Goal: Register for event/course

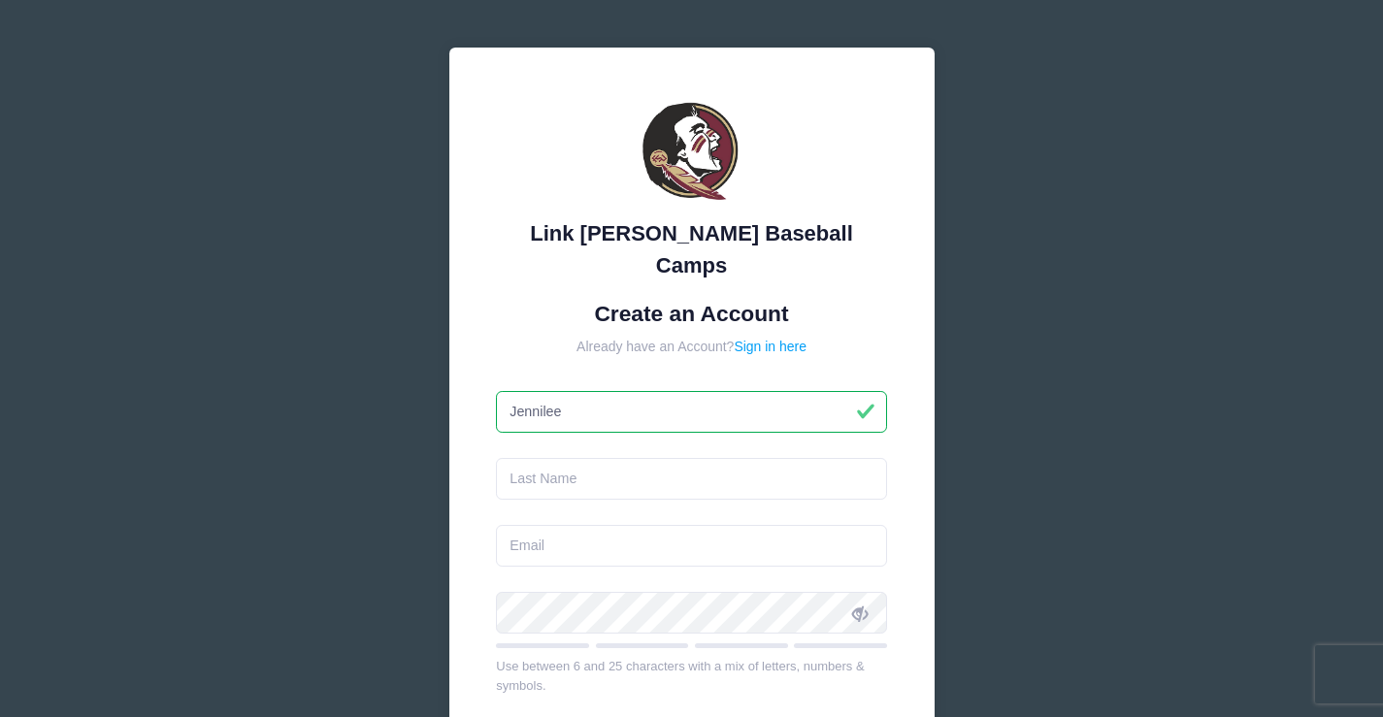
type input "Jennilee"
type input "Cook"
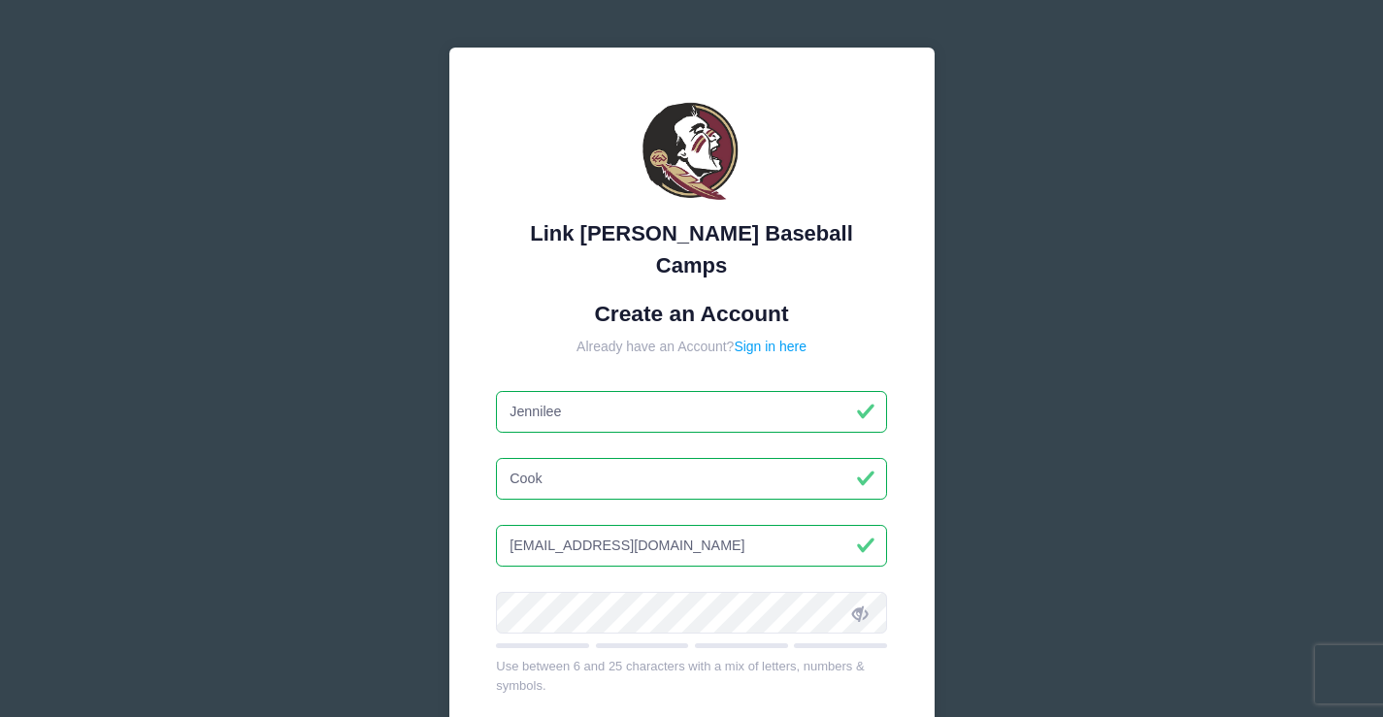
type input "[EMAIL_ADDRESS][DOMAIN_NAME]"
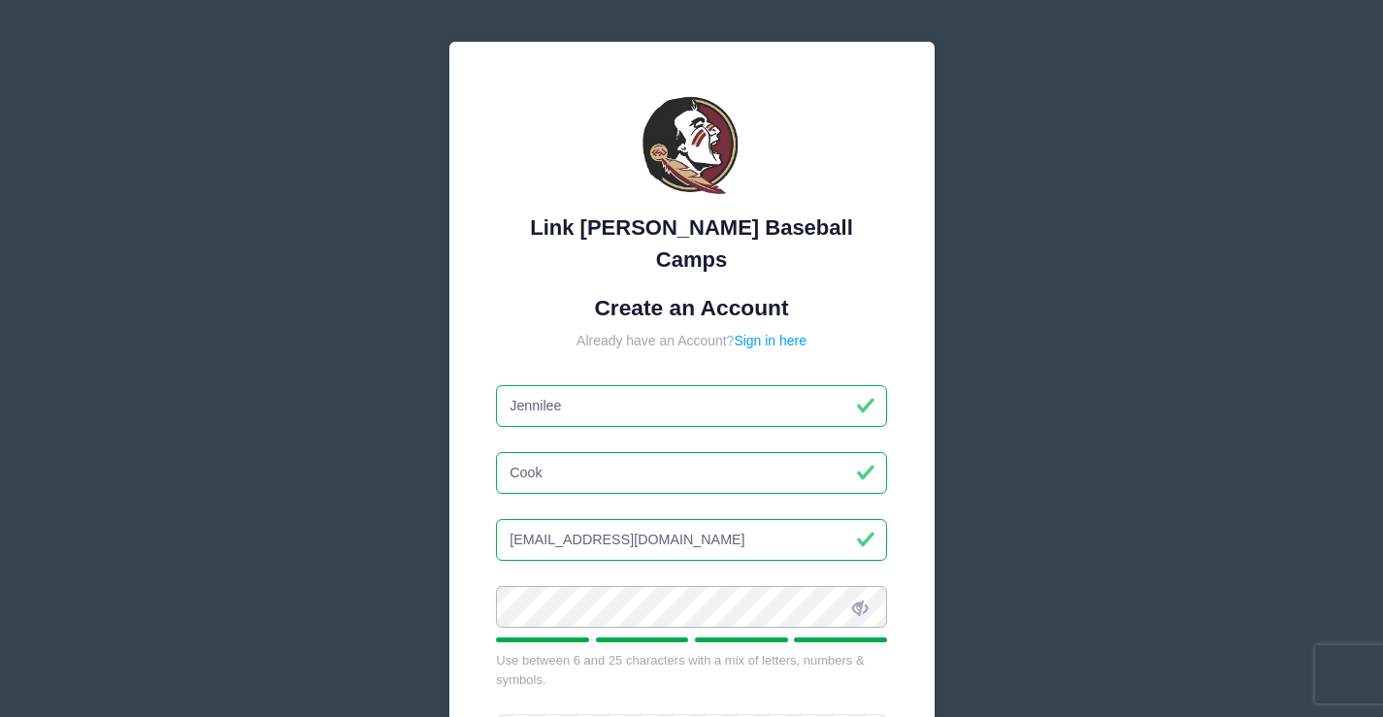
scroll to position [194, 0]
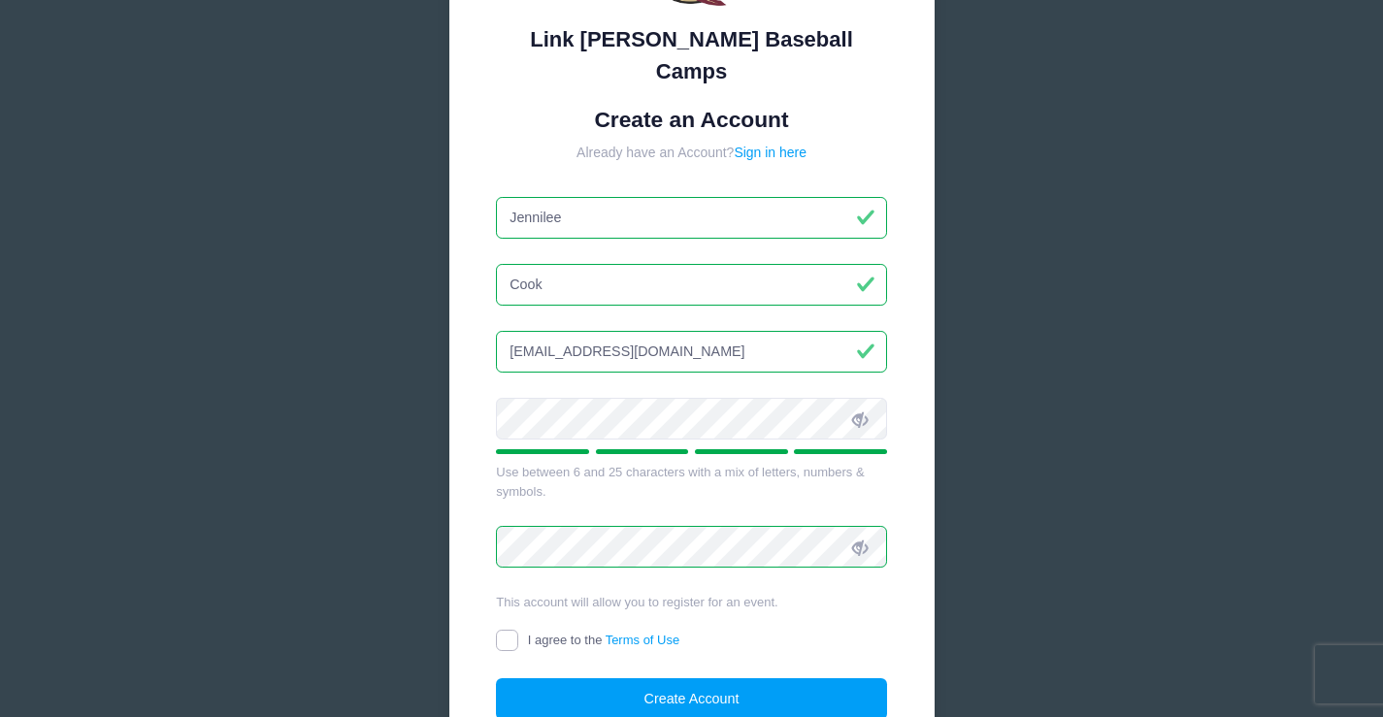
click at [506, 630] on input "I agree to the Terms of Use" at bounding box center [507, 641] width 22 height 22
checkbox input "true"
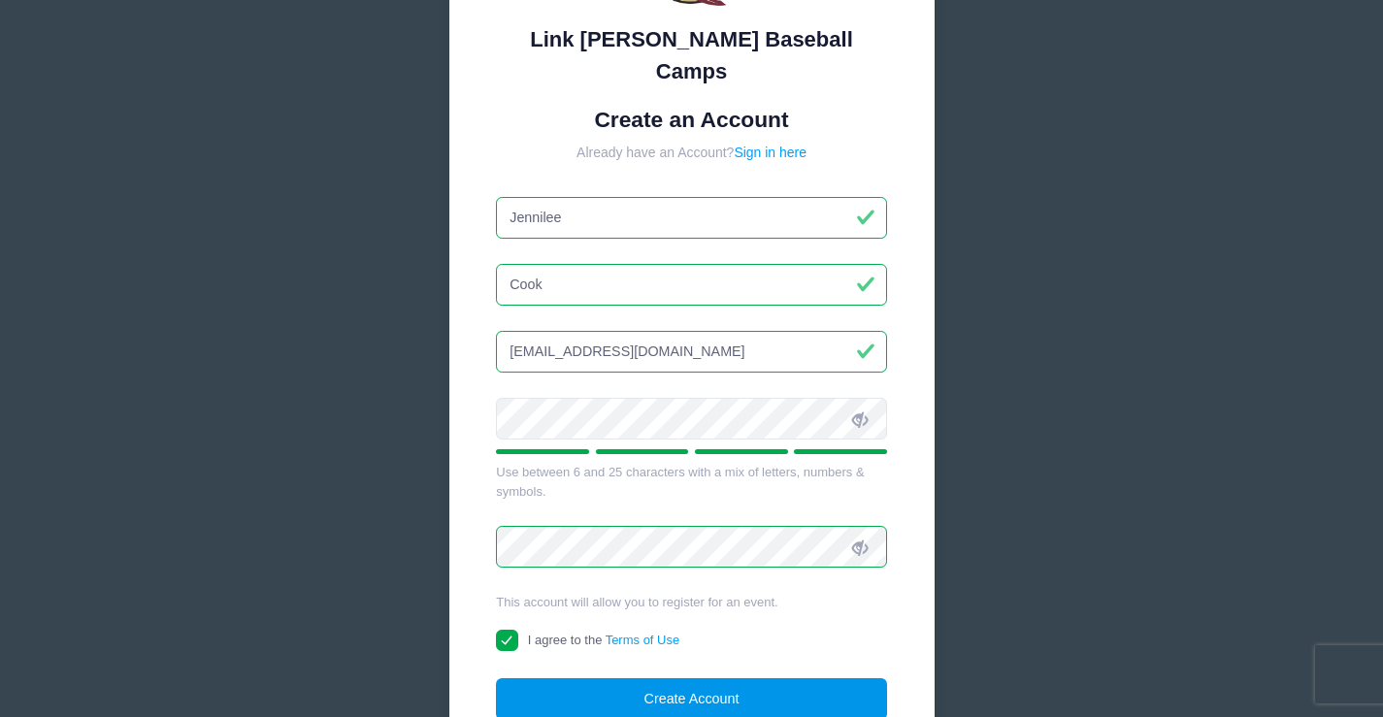
click at [631, 679] on button "Create Account" at bounding box center [691, 700] width 391 height 42
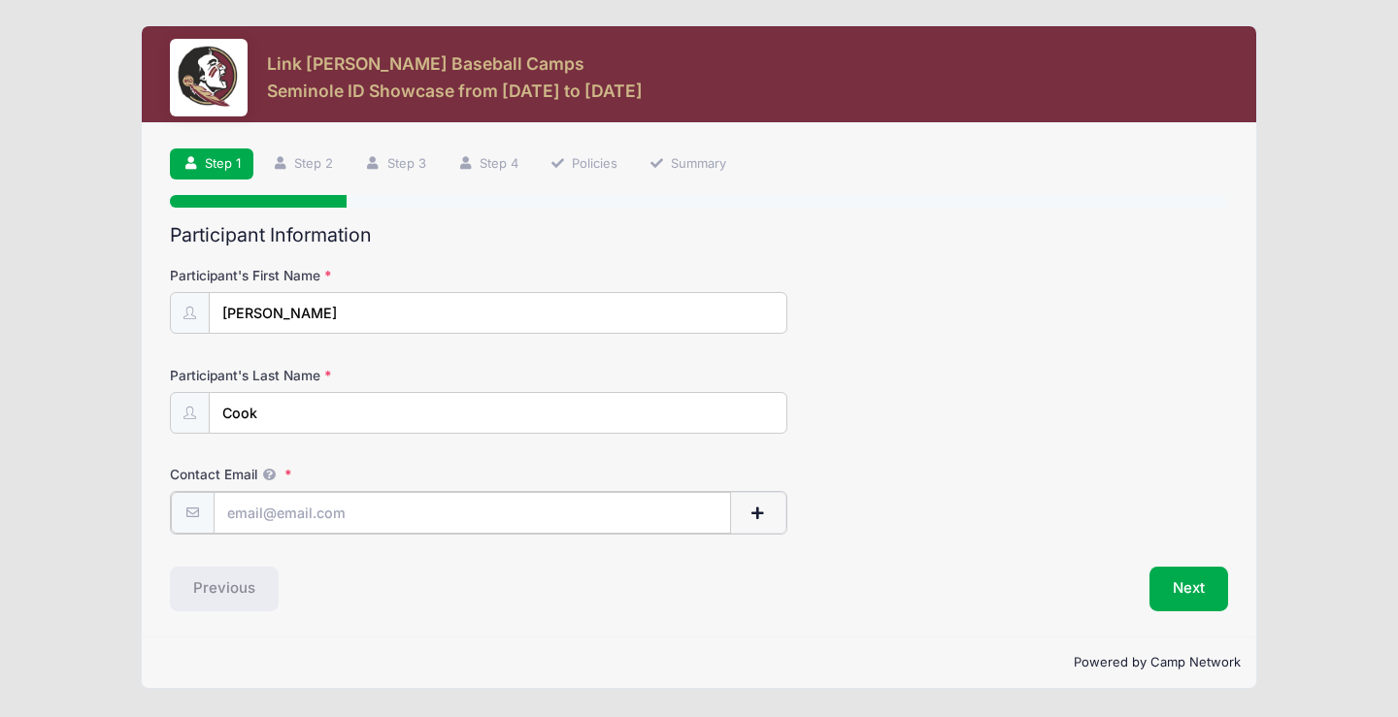
click at [269, 524] on input "Contact Email" at bounding box center [472, 513] width 517 height 42
type input "[EMAIL_ADDRESS][DOMAIN_NAME]"
click at [1175, 586] on button "Next" at bounding box center [1188, 587] width 79 height 45
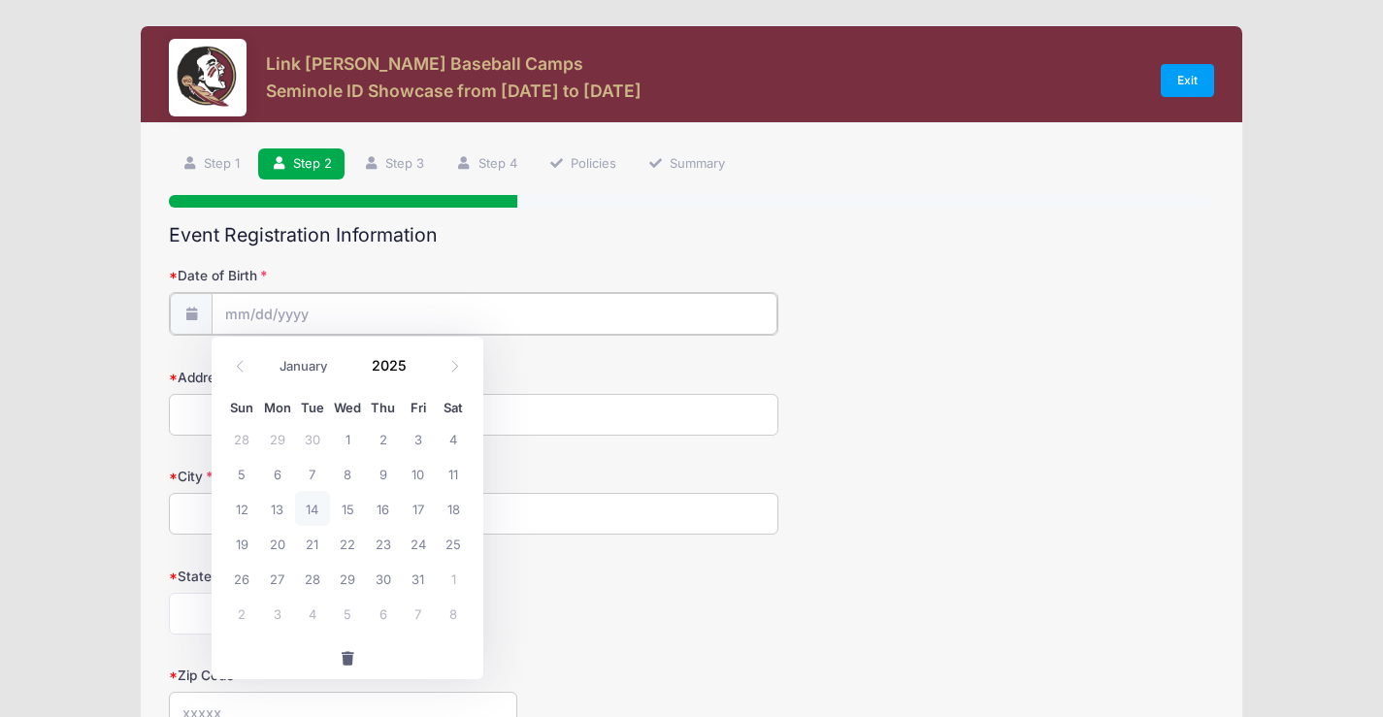
click at [270, 315] on input "Date of Birth" at bounding box center [495, 314] width 566 height 42
click at [236, 317] on input "Date of Birth" at bounding box center [495, 314] width 566 height 42
click at [234, 361] on icon at bounding box center [240, 366] width 13 height 13
click at [249, 362] on span at bounding box center [240, 365] width 32 height 33
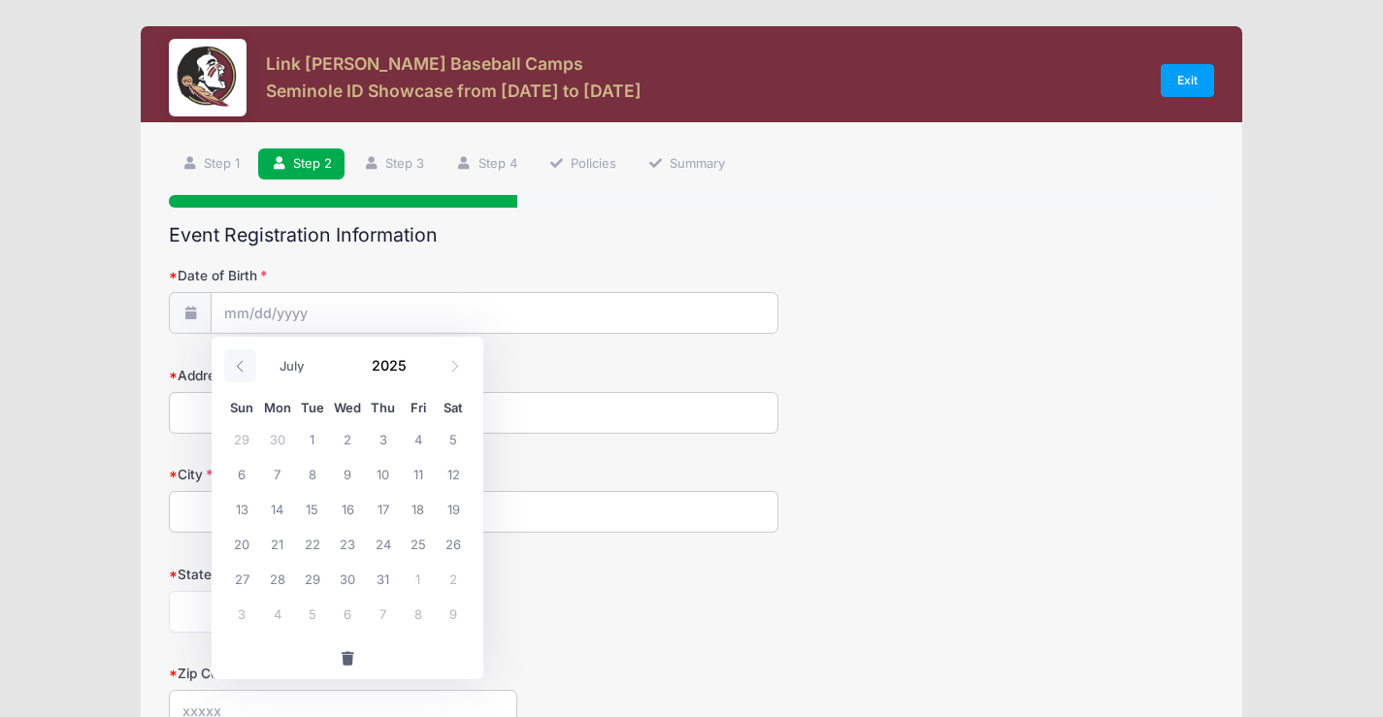
click at [249, 362] on span at bounding box center [240, 365] width 32 height 33
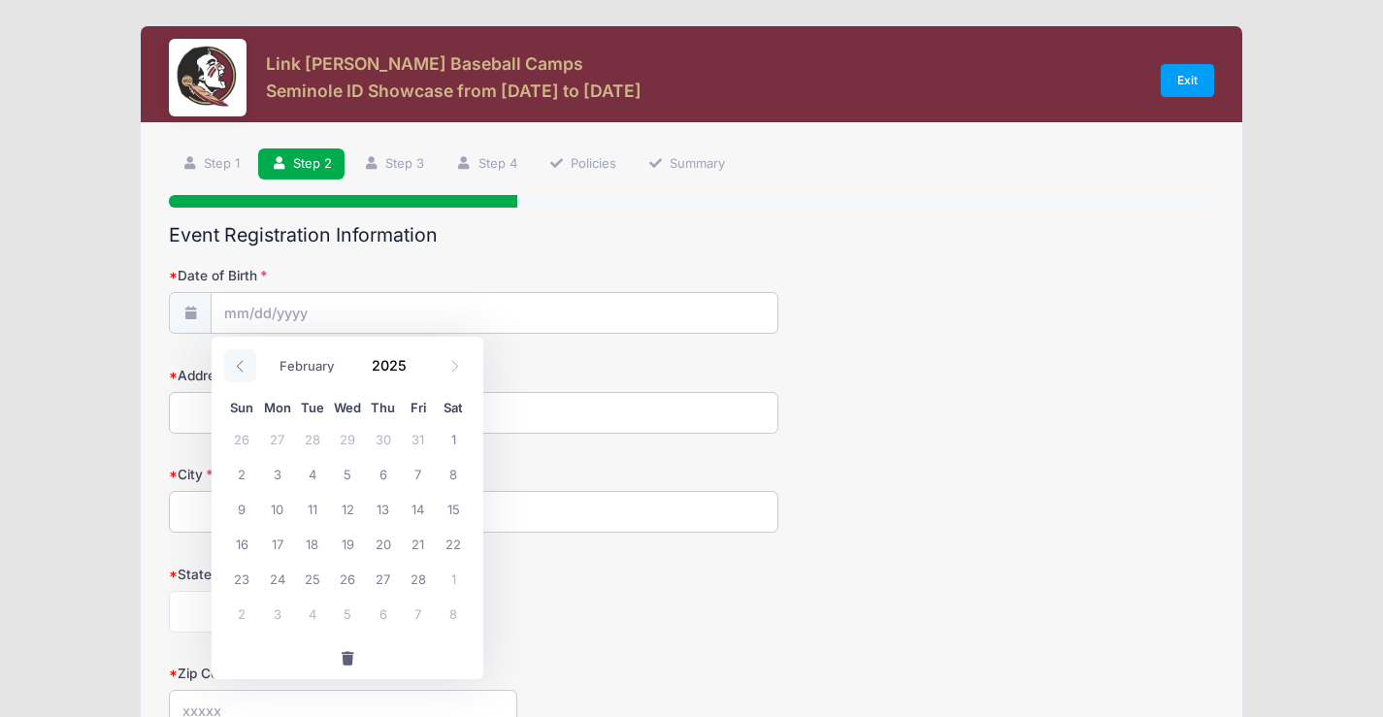
click at [249, 362] on span at bounding box center [240, 365] width 32 height 33
select select "0"
click at [249, 362] on span at bounding box center [240, 365] width 32 height 33
type input "2024"
click at [249, 364] on span at bounding box center [240, 365] width 32 height 33
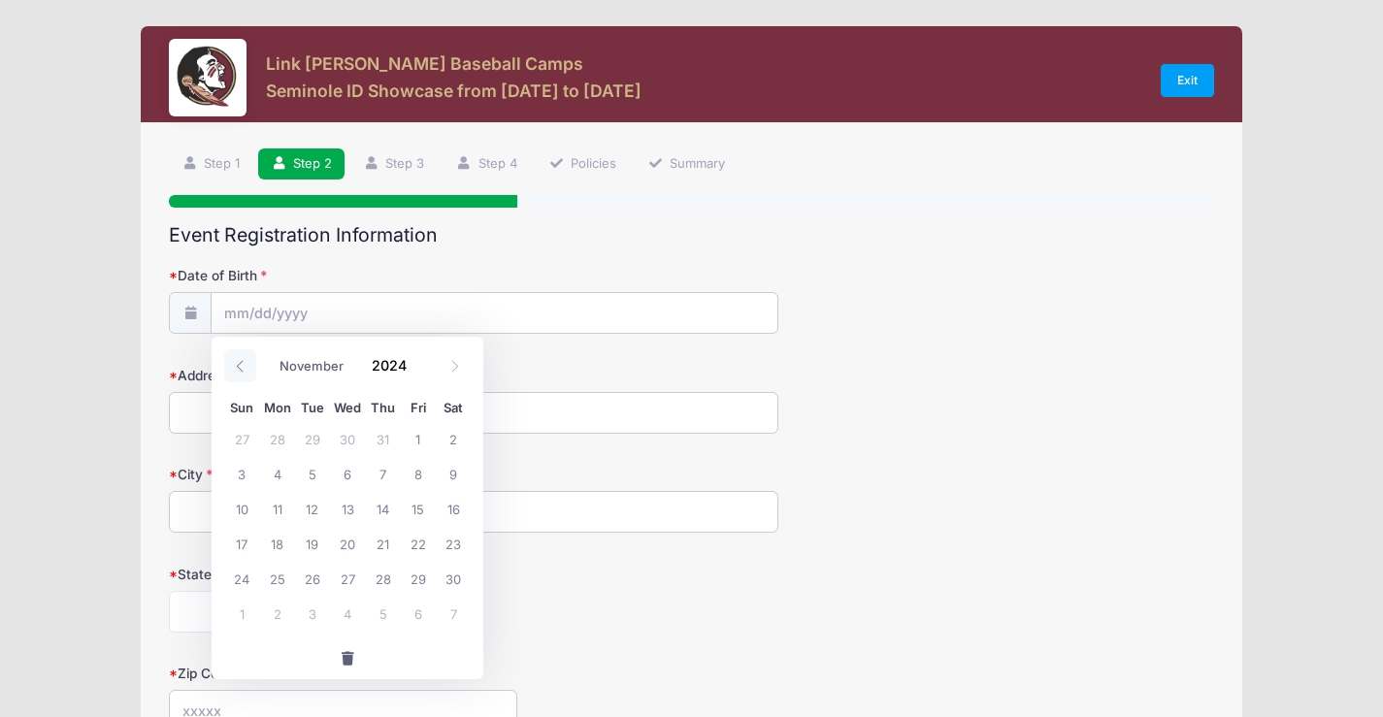
click at [249, 364] on span at bounding box center [240, 365] width 32 height 33
select select "9"
click at [375, 314] on input "Date of Birth" at bounding box center [495, 314] width 566 height 42
click at [196, 314] on icon at bounding box center [191, 313] width 16 height 13
type input "2025"
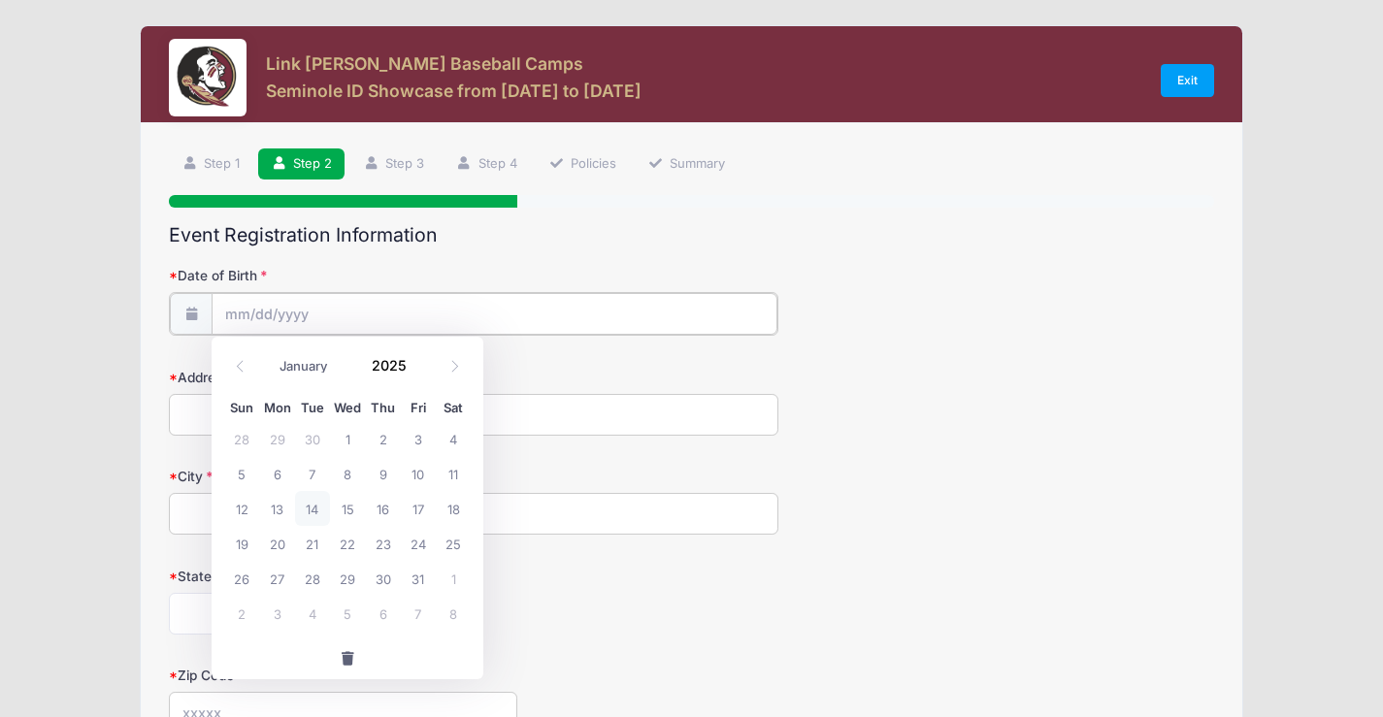
click at [244, 311] on input "Date of Birth" at bounding box center [495, 314] width 566 height 42
click at [236, 368] on icon at bounding box center [240, 366] width 13 height 13
select select "8"
click at [391, 360] on input "2025" at bounding box center [393, 364] width 63 height 29
click at [415, 375] on span at bounding box center [419, 372] width 14 height 15
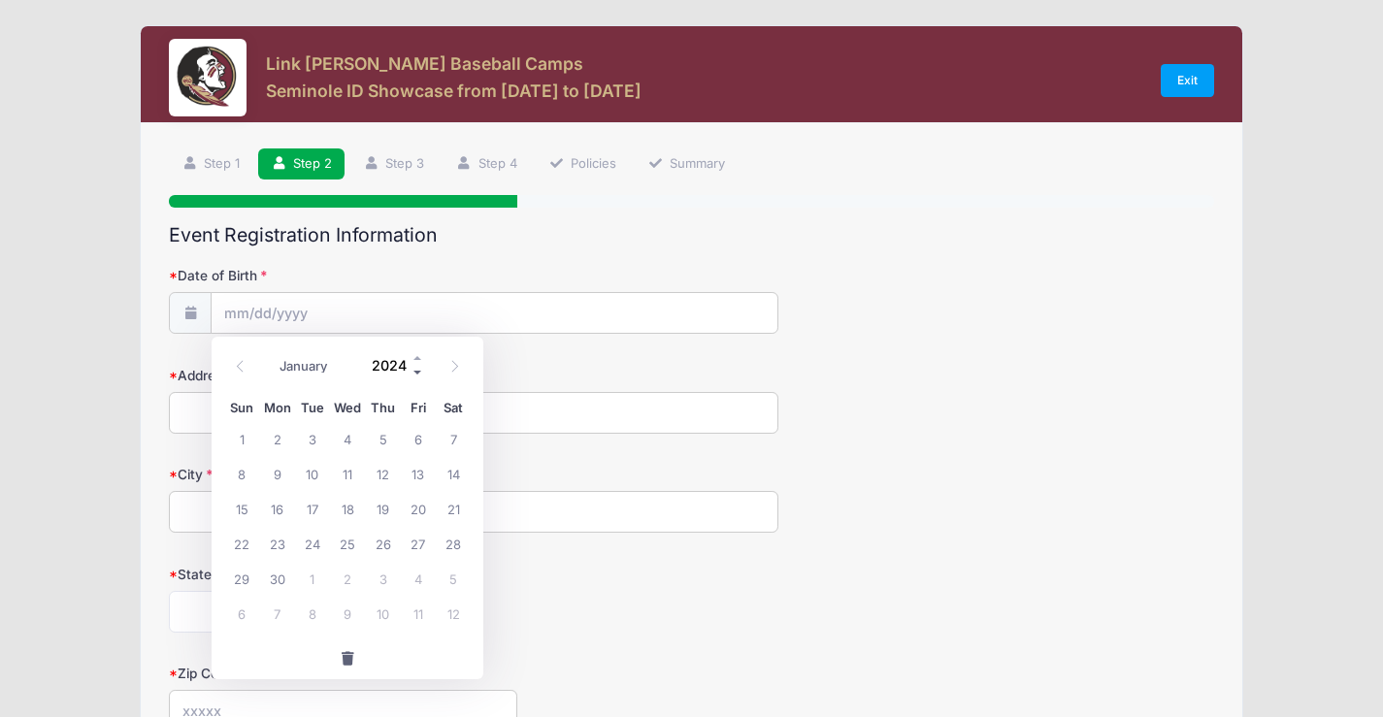
click at [415, 375] on span at bounding box center [419, 372] width 14 height 15
click at [416, 375] on span at bounding box center [419, 372] width 14 height 15
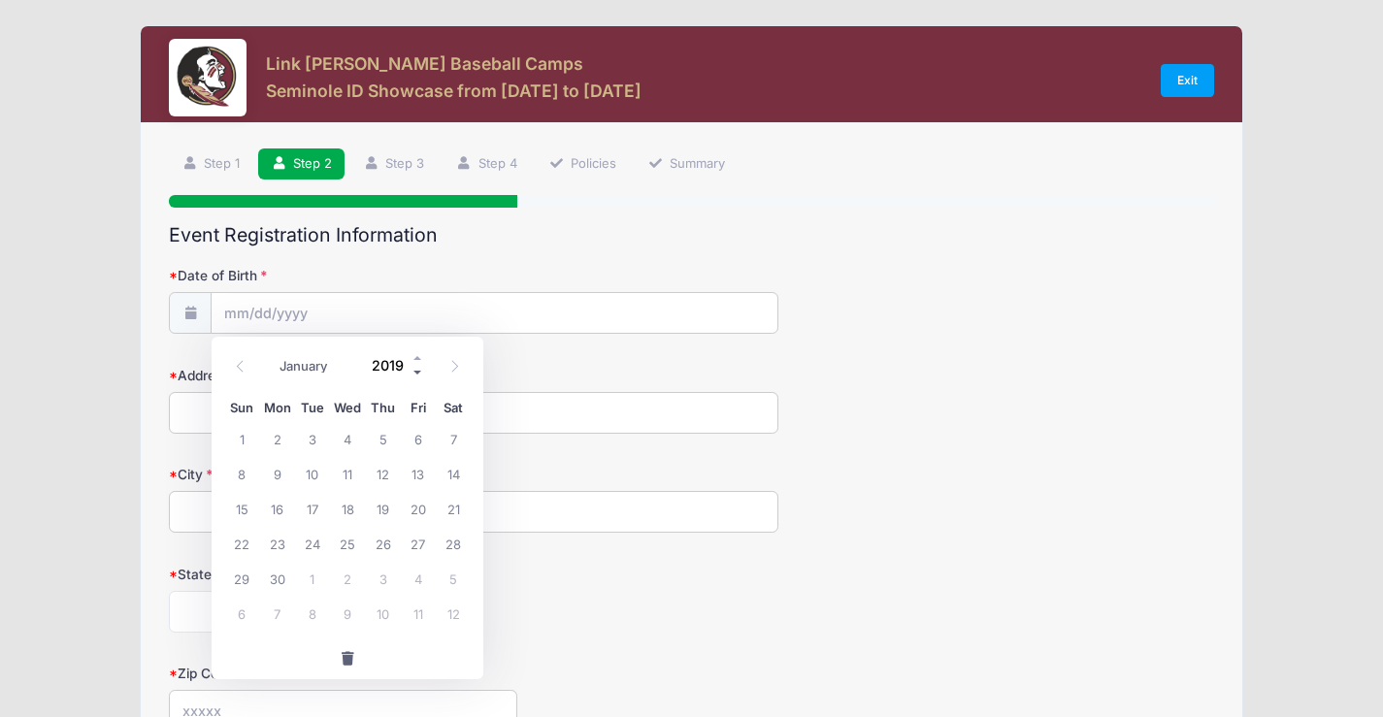
click at [416, 375] on span at bounding box center [419, 372] width 14 height 15
click at [416, 374] on span at bounding box center [419, 372] width 14 height 15
click at [413, 352] on span at bounding box center [419, 357] width 14 height 15
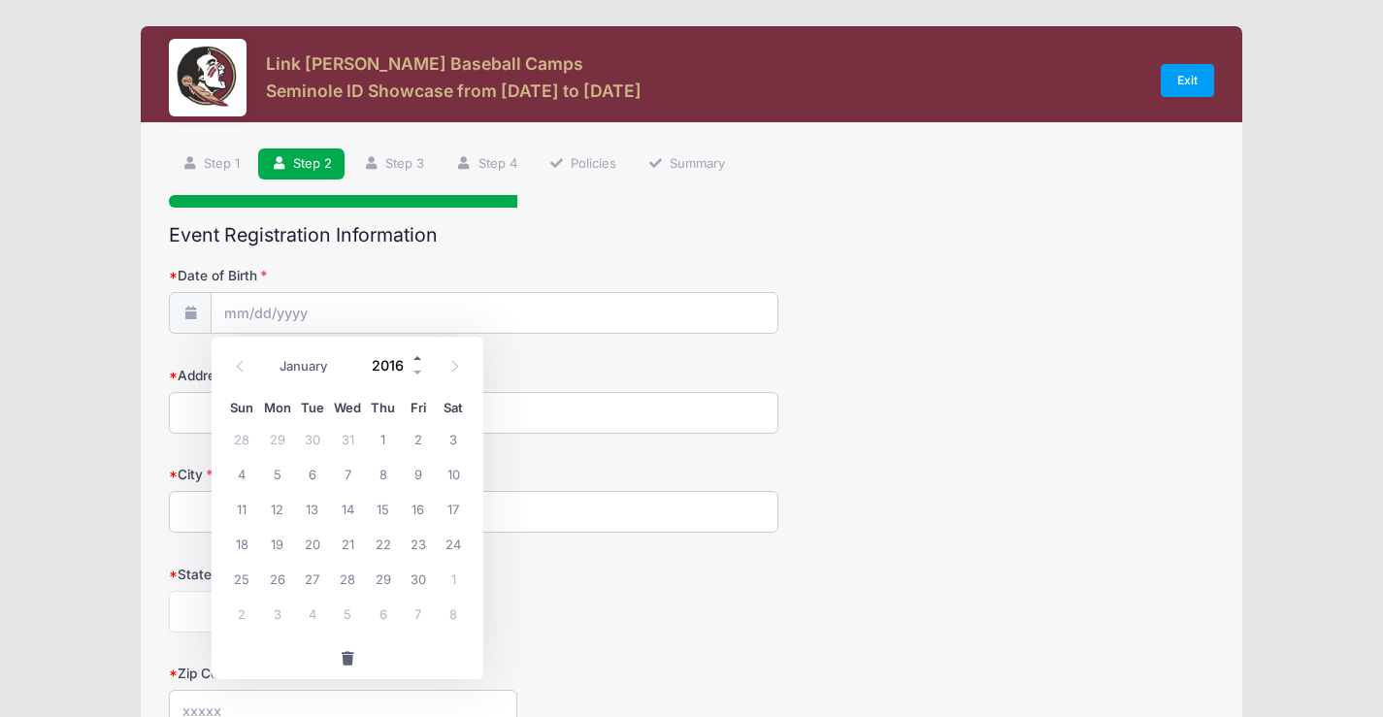
click at [420, 358] on span at bounding box center [419, 357] width 14 height 15
type input "2017"
click at [239, 369] on icon at bounding box center [240, 366] width 13 height 13
click at [449, 367] on icon at bounding box center [455, 366] width 13 height 13
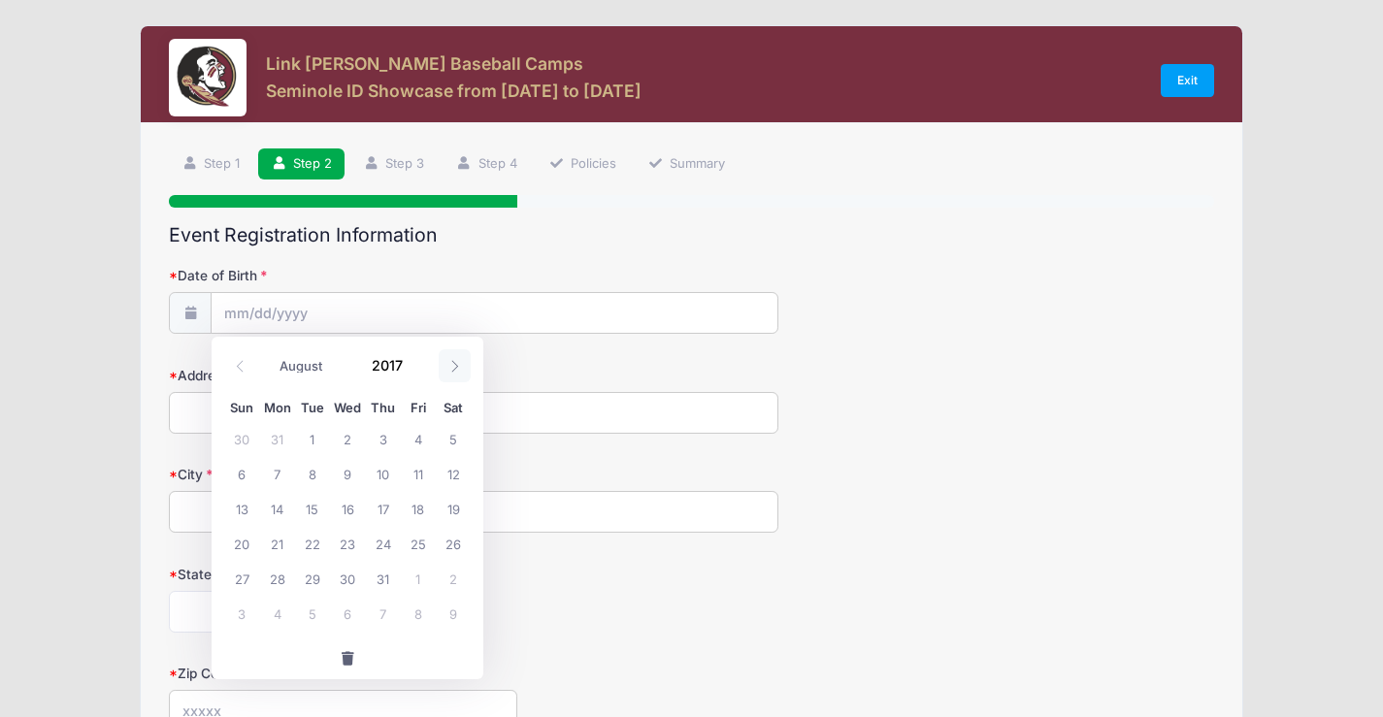
click at [458, 367] on icon at bounding box center [455, 366] width 13 height 13
select select "9"
click at [244, 477] on span "8" at bounding box center [241, 473] width 35 height 35
type input "[DATE]"
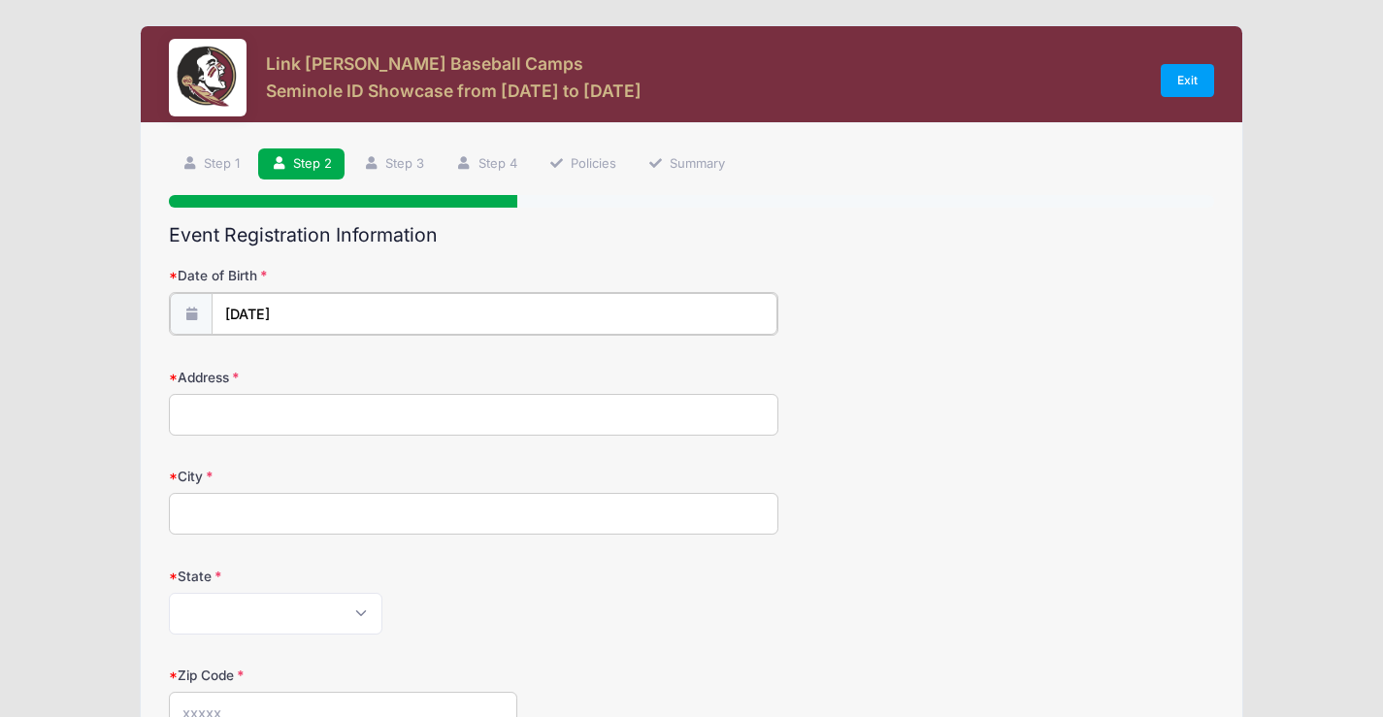
click at [298, 309] on input "[DATE]" at bounding box center [495, 314] width 566 height 42
click at [416, 372] on span at bounding box center [419, 372] width 14 height 15
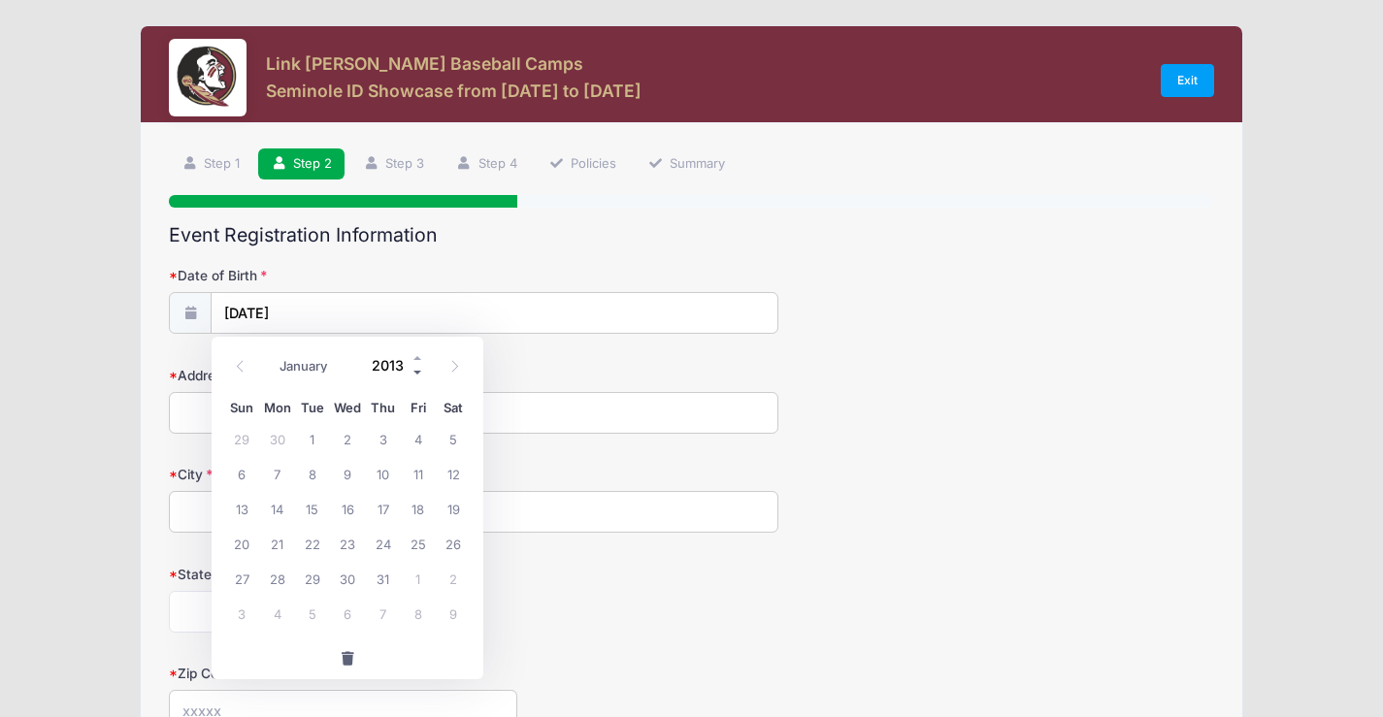
click at [416, 372] on span at bounding box center [419, 372] width 14 height 15
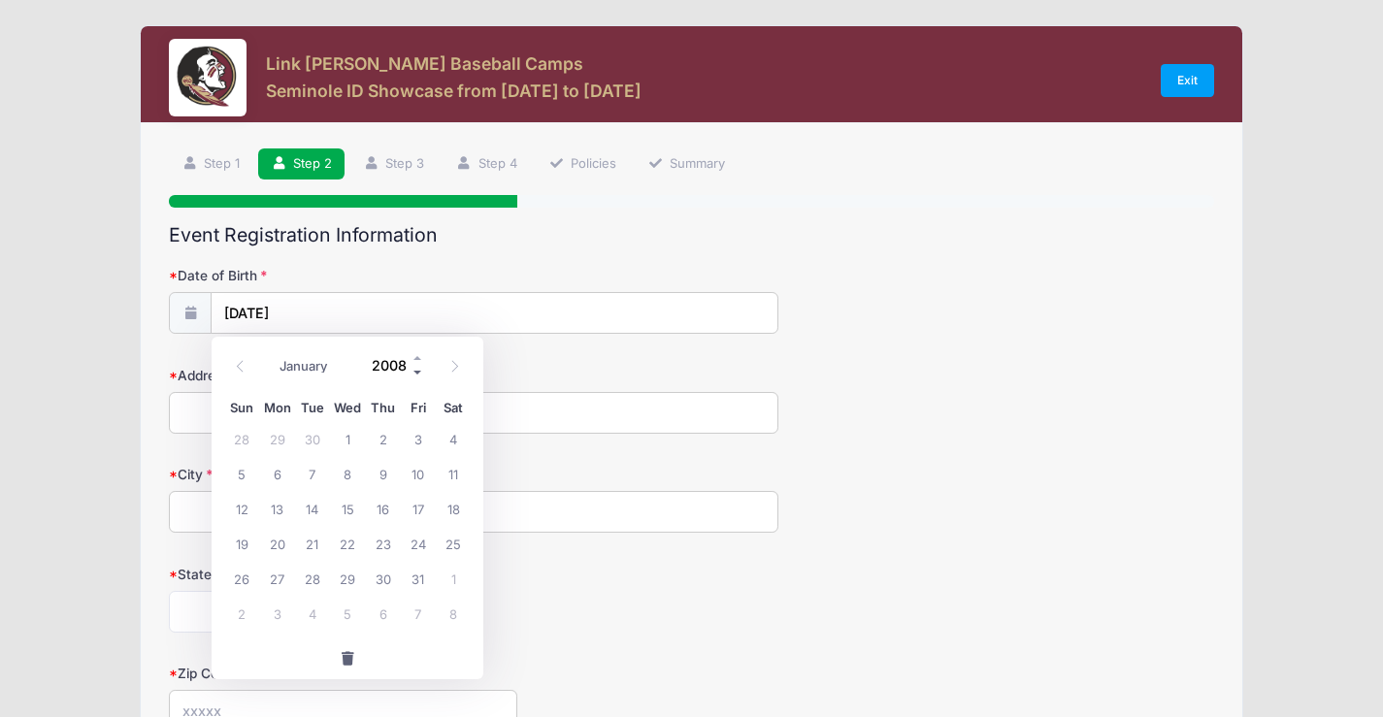
click at [416, 372] on span at bounding box center [419, 372] width 14 height 15
type input "2007"
click at [273, 474] on span "8" at bounding box center [277, 473] width 35 height 35
type input "[DATE]"
click at [196, 409] on input "Address" at bounding box center [474, 413] width 610 height 42
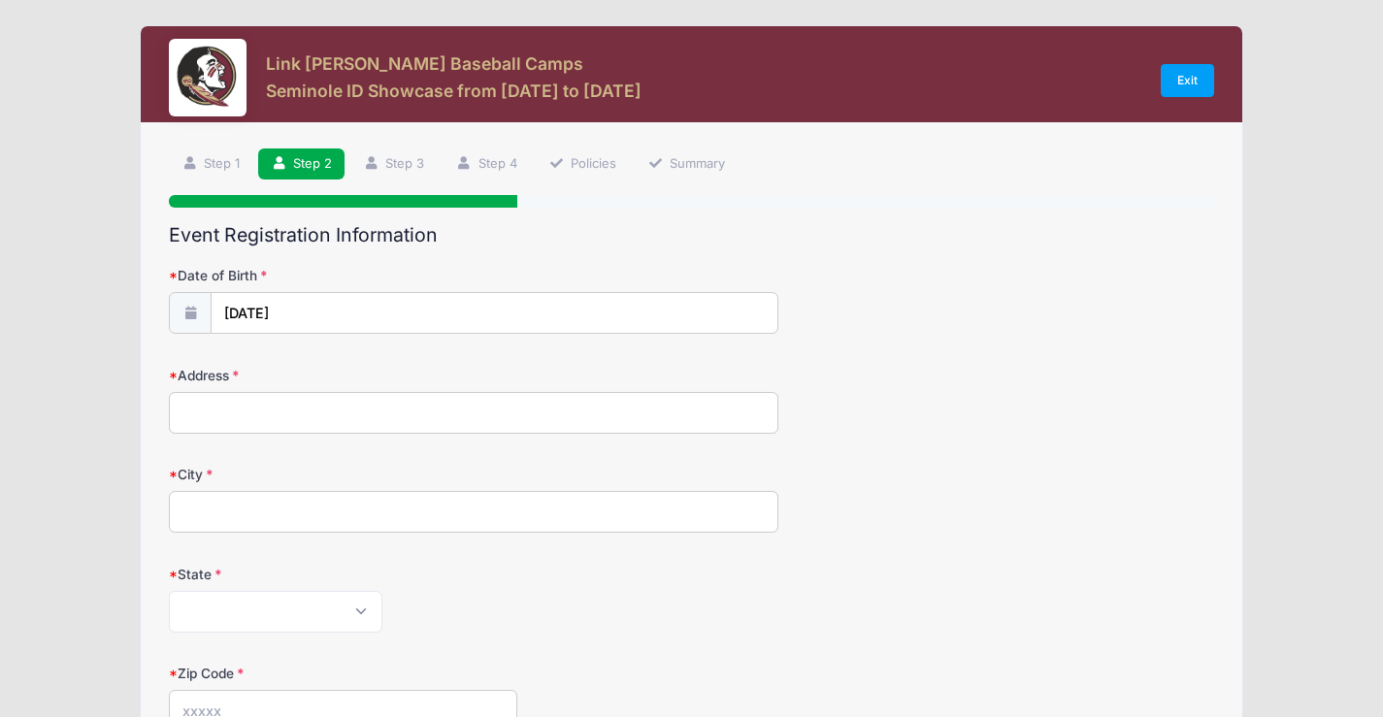
type input "[STREET_ADDRESS][PERSON_NAME]"
type input "[PERSON_NAME]"
select select "GA"
type input "39837"
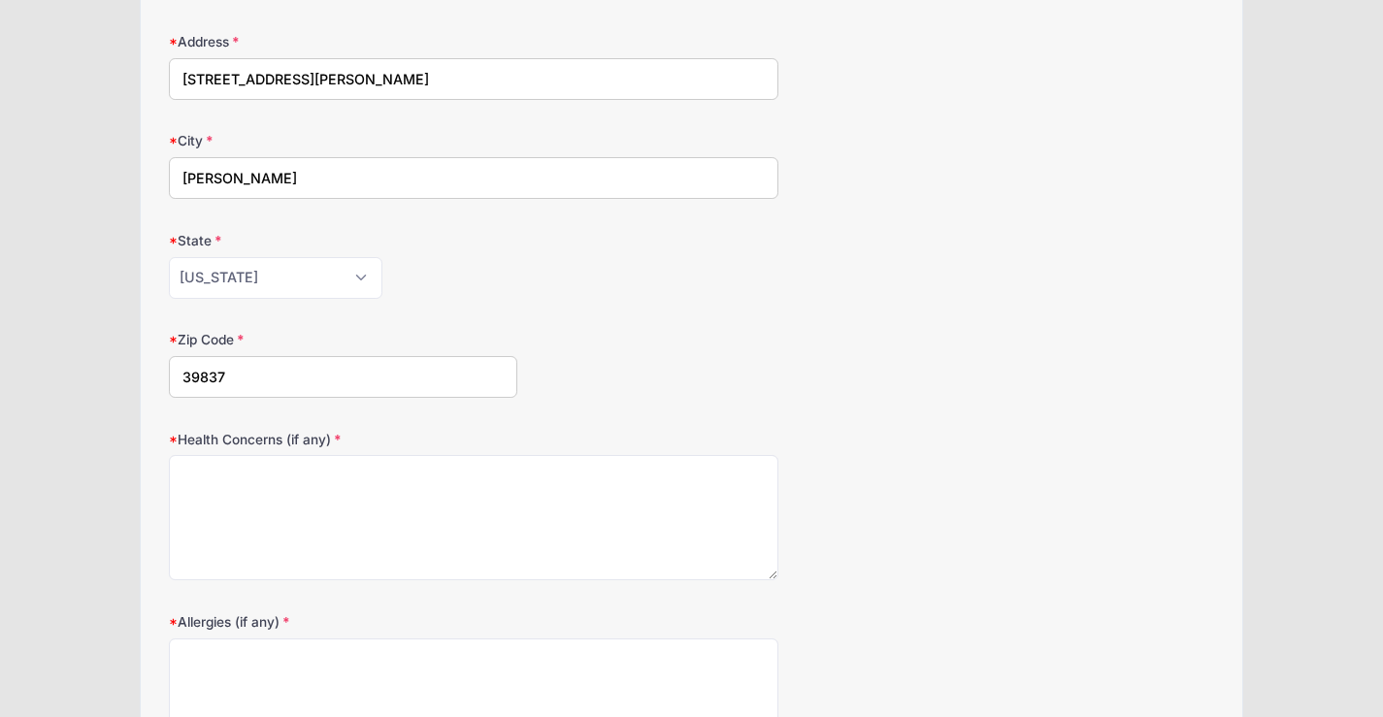
scroll to position [388, 0]
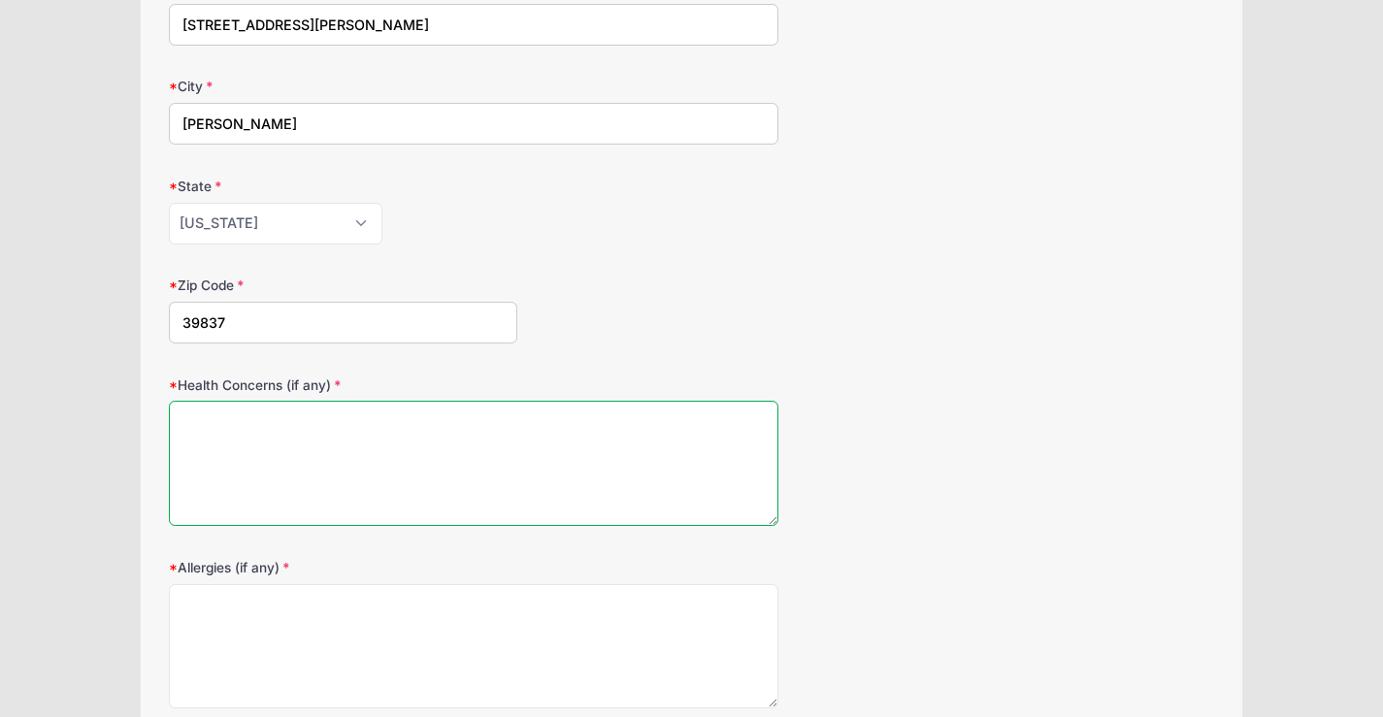
click at [201, 482] on textarea "Health Concerns (if any)" at bounding box center [474, 463] width 610 height 125
type textarea "None"
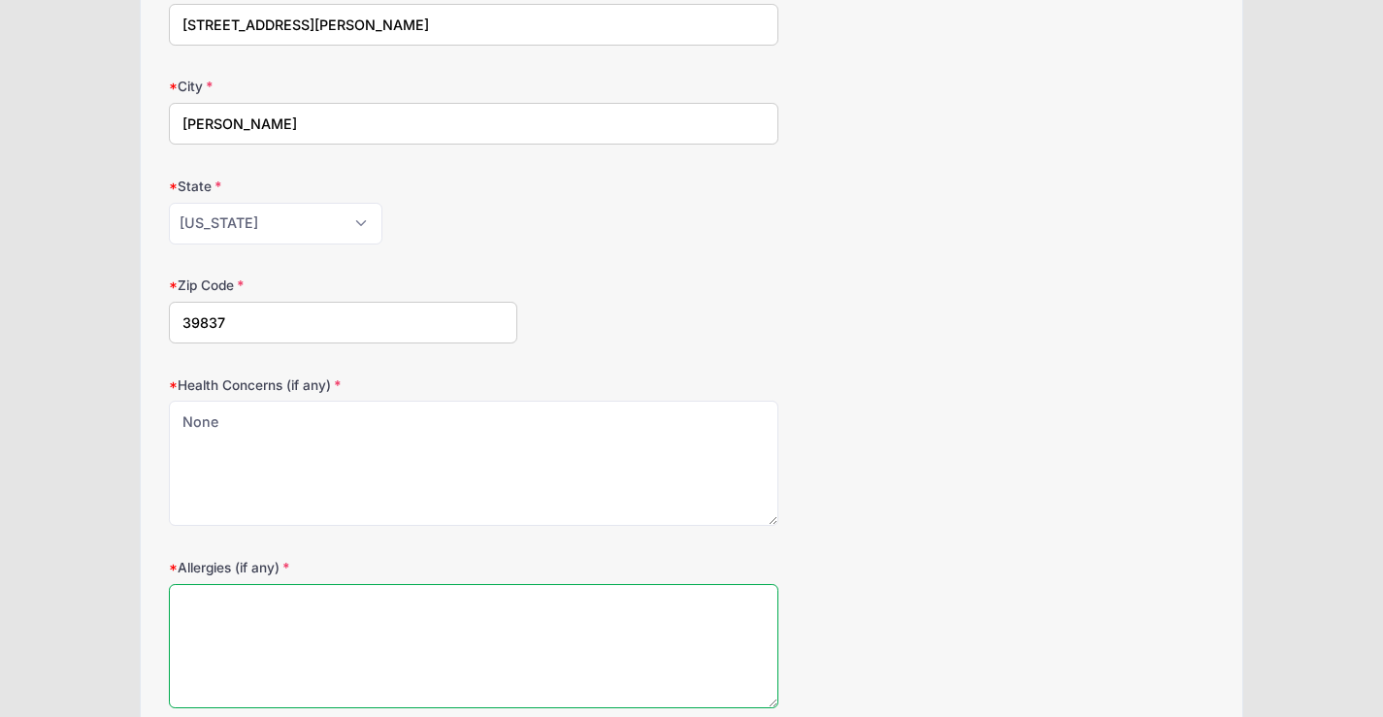
click at [332, 591] on textarea "Allergies (if any)" at bounding box center [474, 646] width 610 height 125
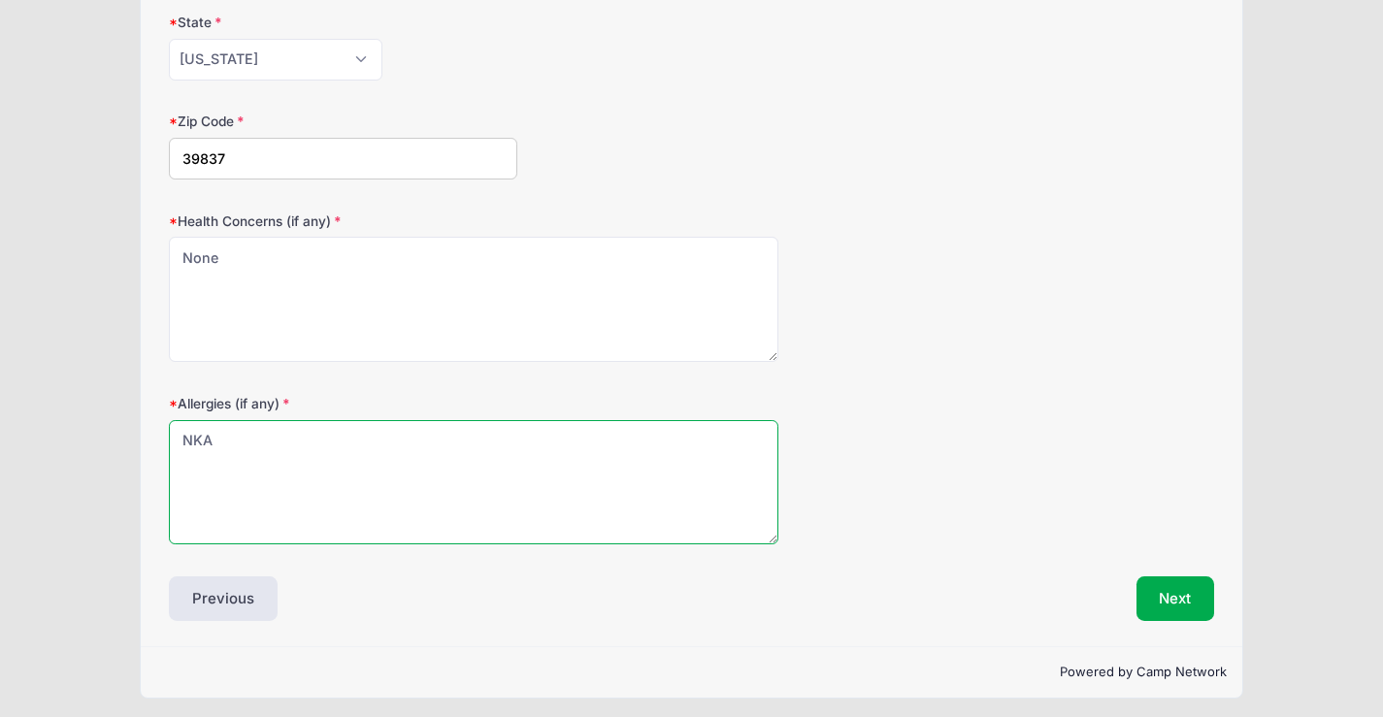
scroll to position [559, 0]
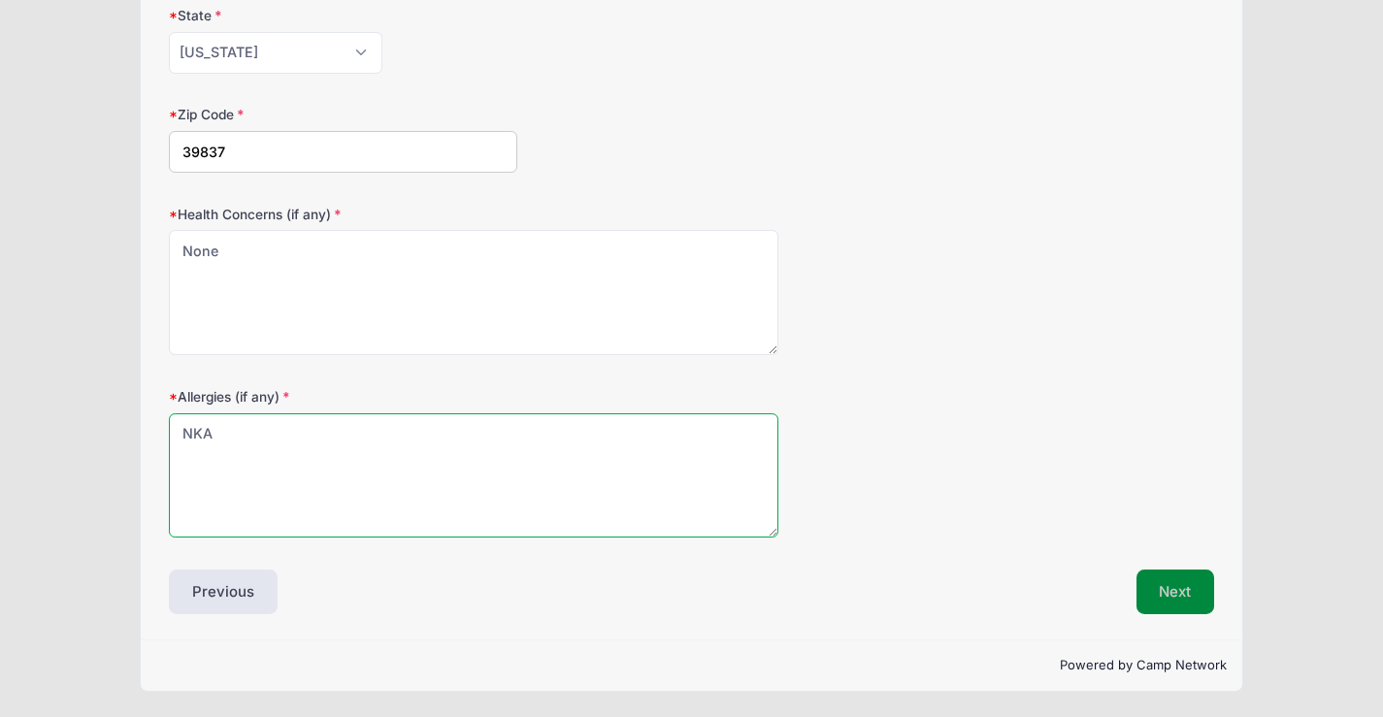
type textarea "NKA"
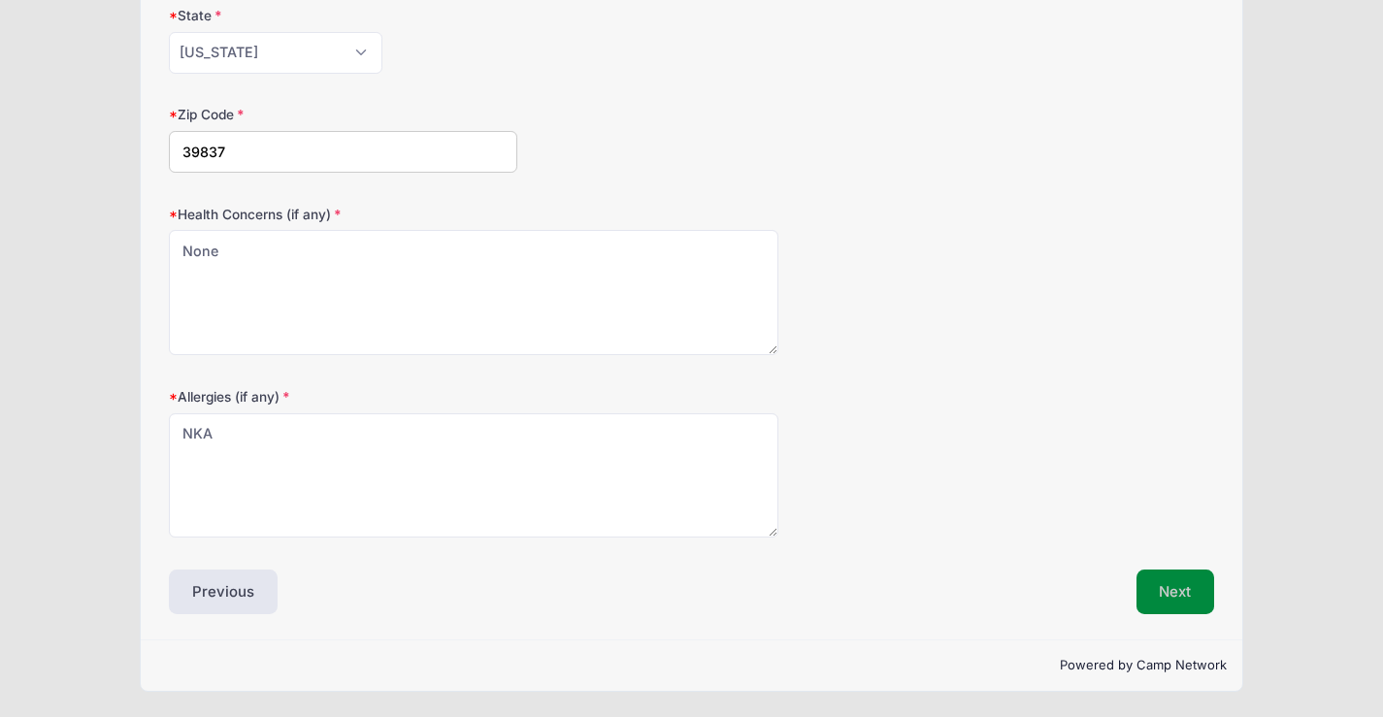
click at [1194, 600] on button "Next" at bounding box center [1176, 592] width 79 height 45
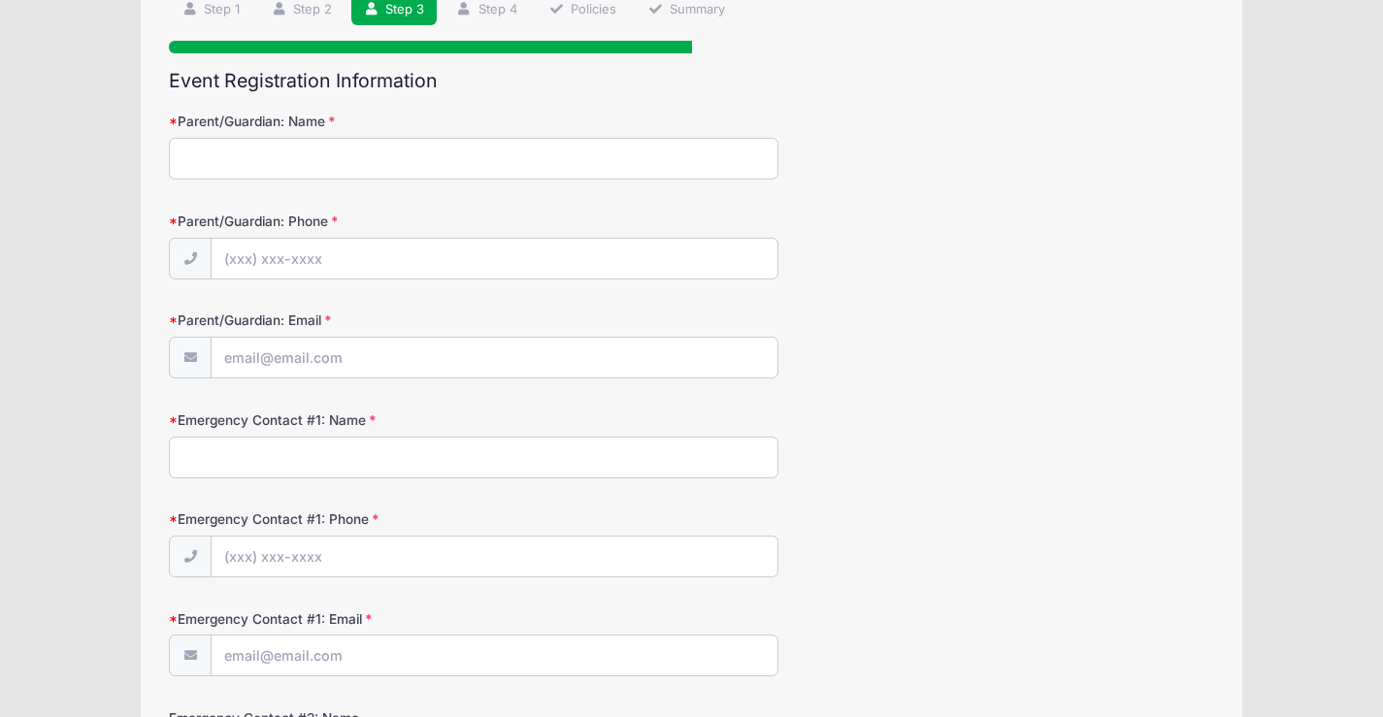
scroll to position [0, 0]
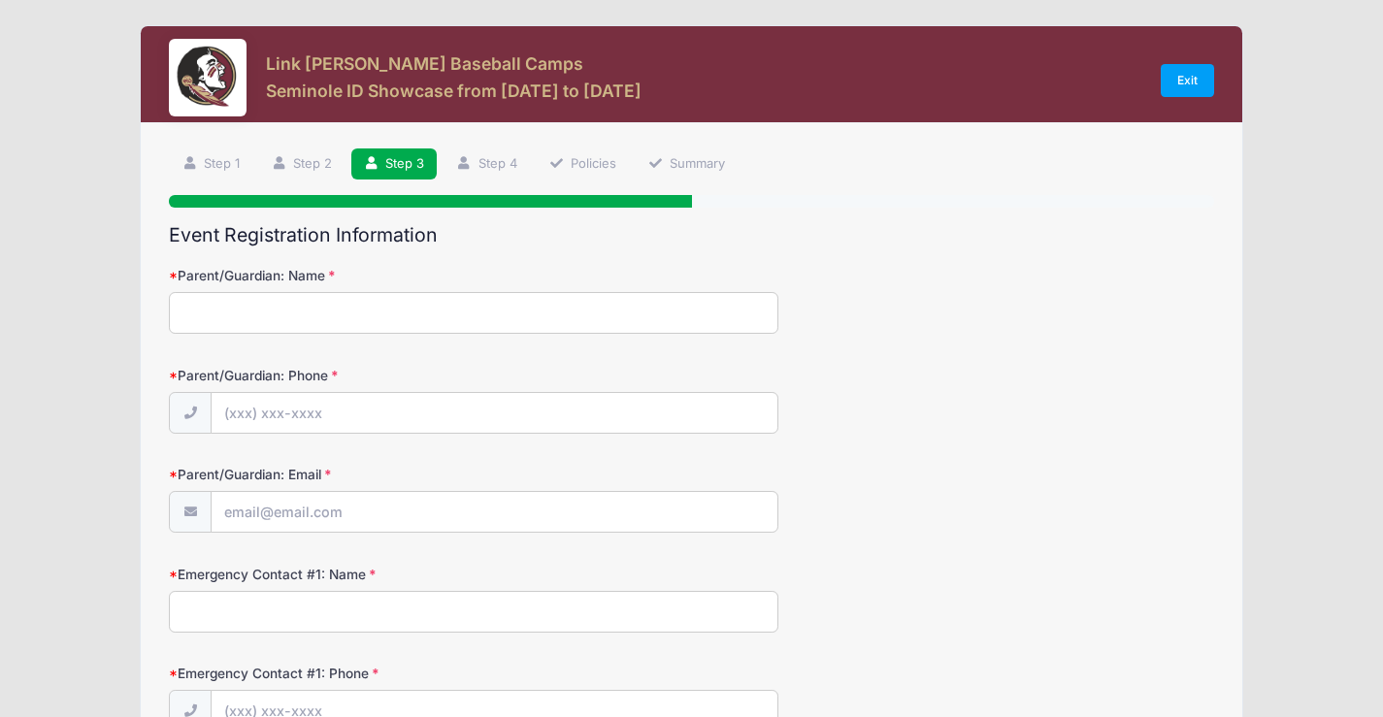
click at [243, 315] on input "Parent/Guardian: Name" at bounding box center [474, 313] width 610 height 42
type input "[PERSON_NAME]"
type input "[PHONE_NUMBER]"
type input "[EMAIL_ADDRESS][DOMAIN_NAME]"
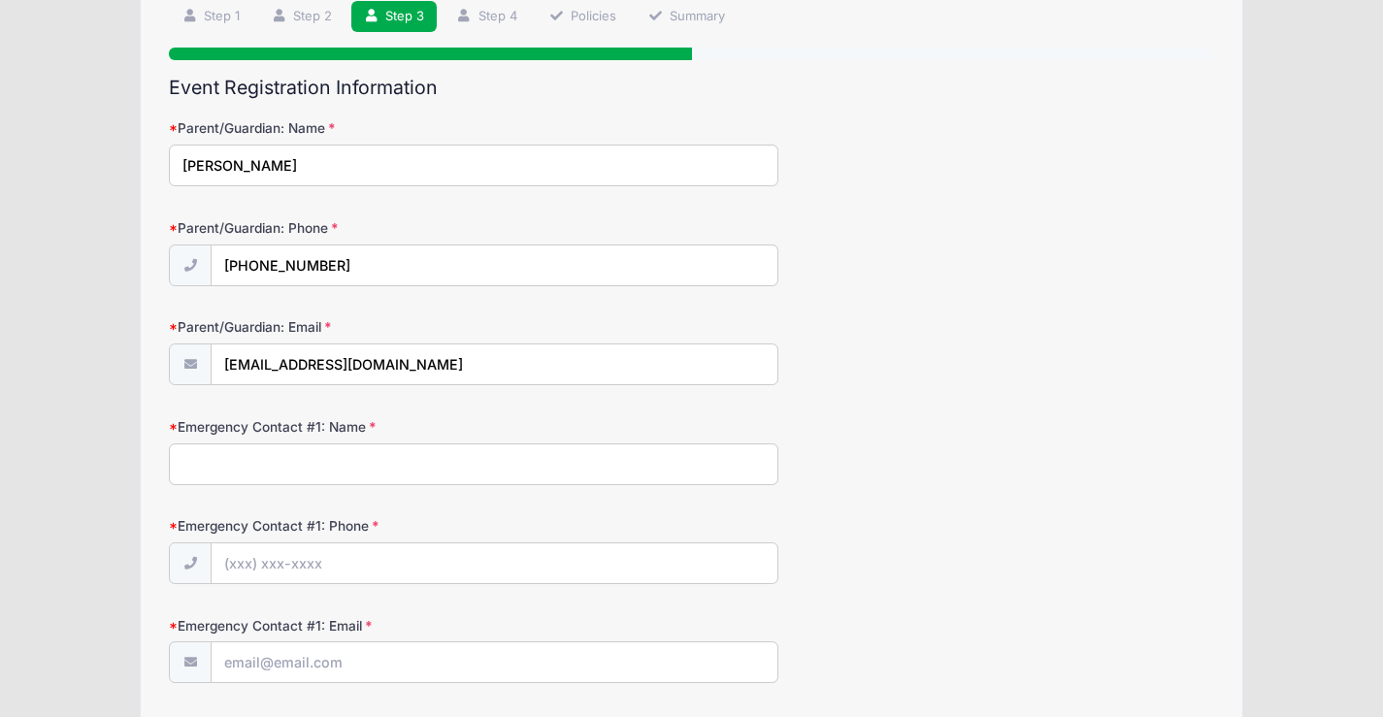
scroll to position [194, 0]
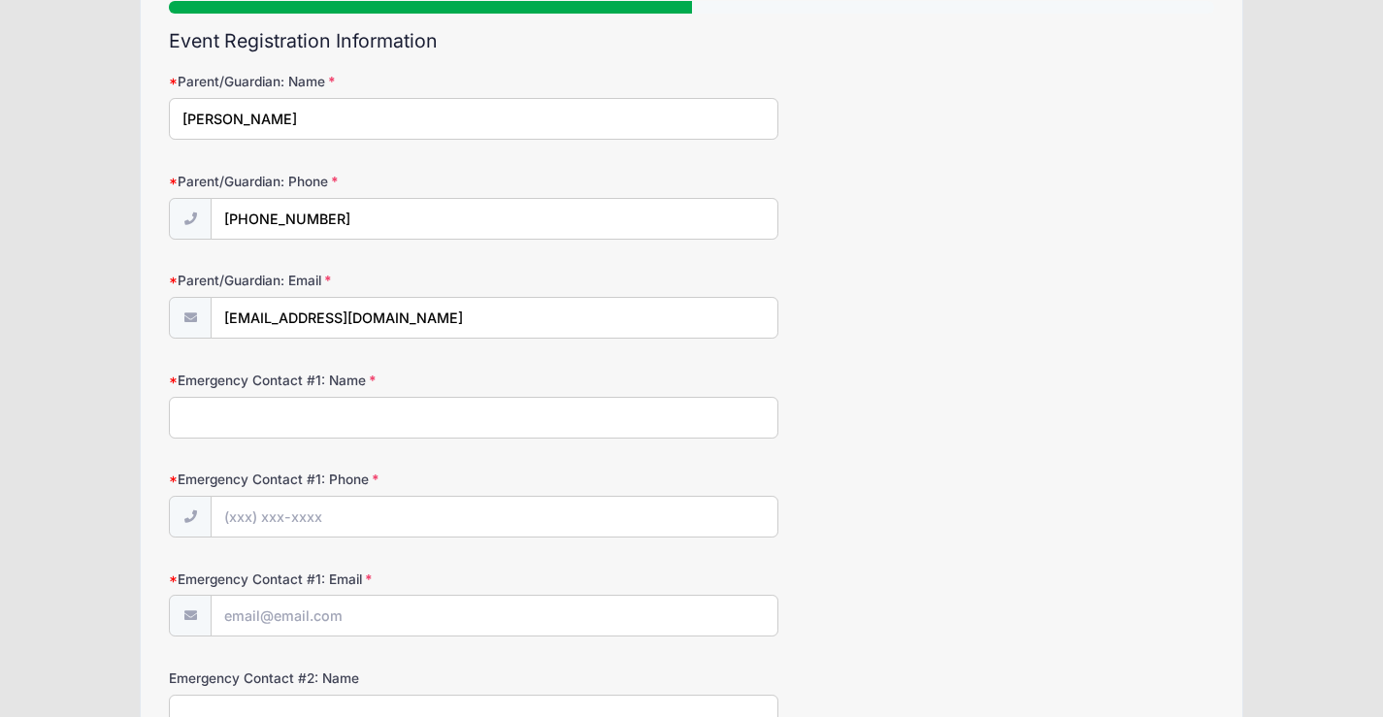
click at [253, 417] on input "Emergency Contact #1: Name" at bounding box center [474, 418] width 610 height 42
type input "[PERSON_NAME]"
type input "[PHONE_NUMBER]"
click at [347, 629] on input "Emergency Contact #1: Email" at bounding box center [495, 617] width 566 height 42
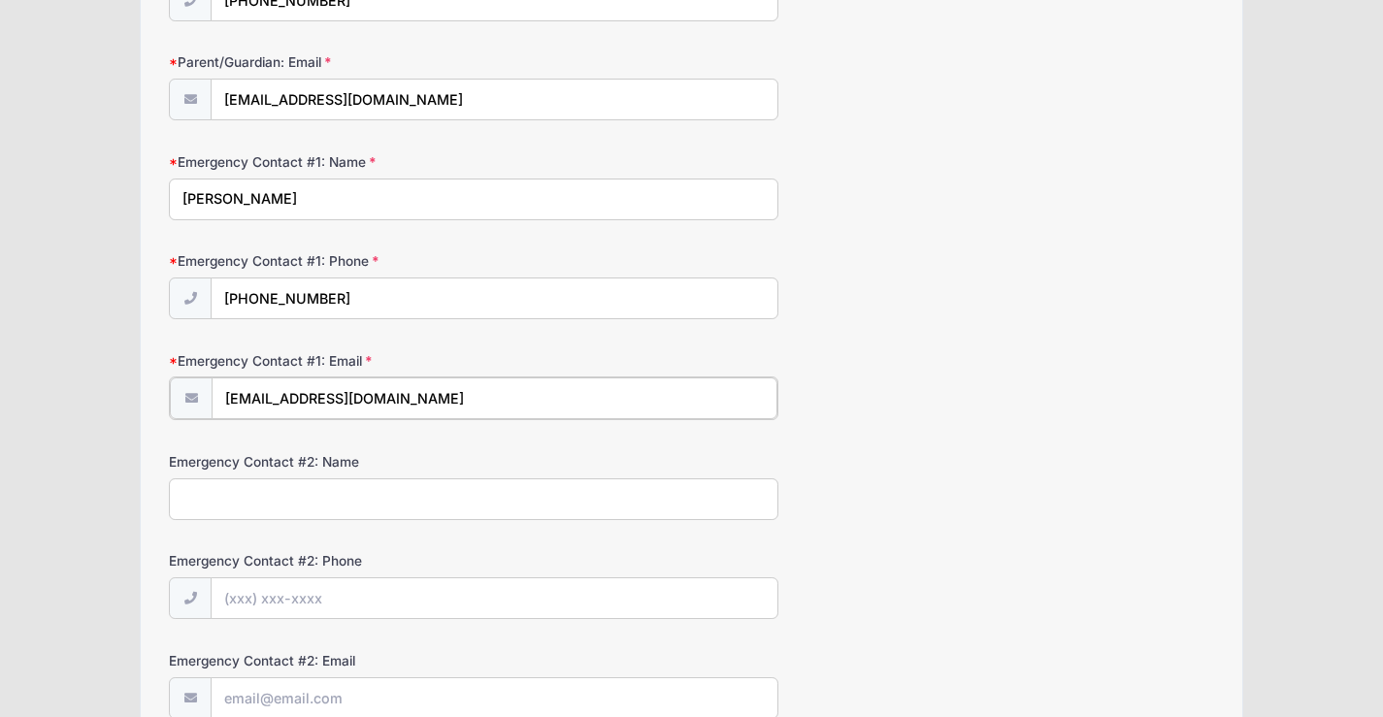
scroll to position [485, 0]
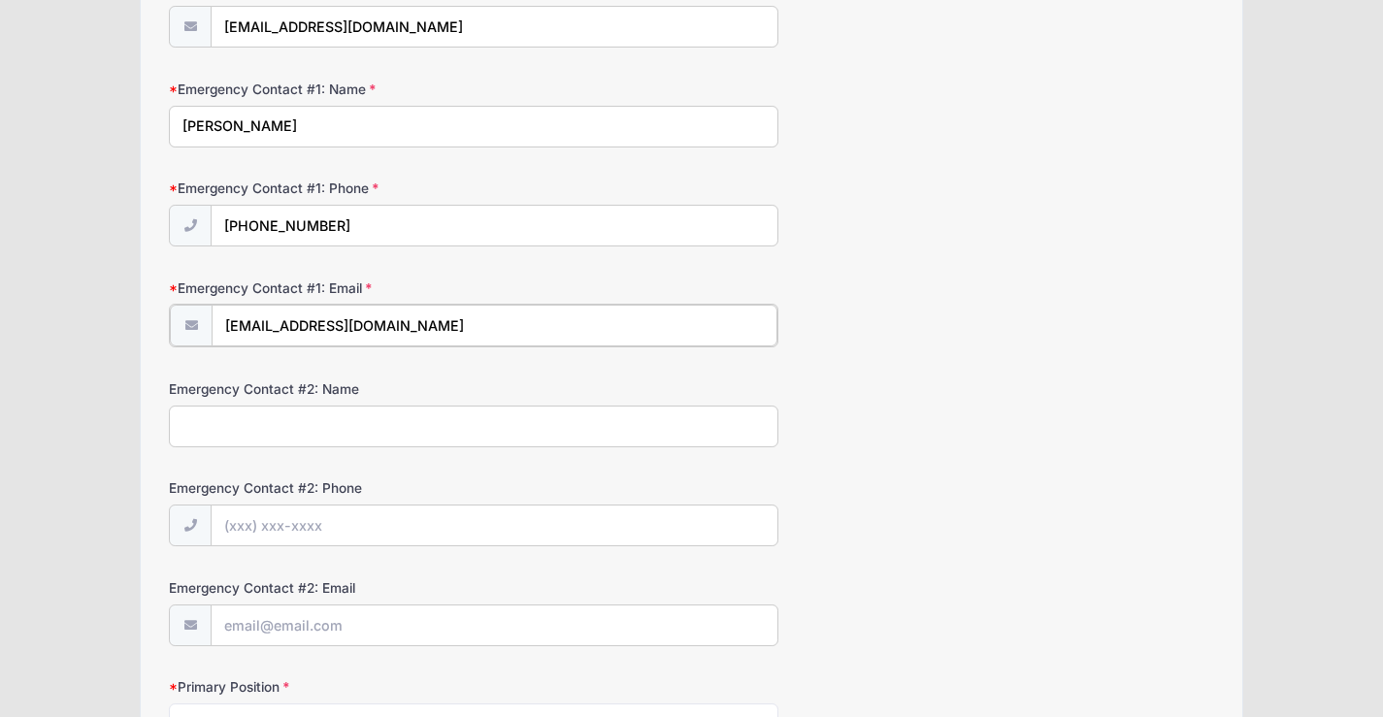
type input "[EMAIL_ADDRESS][DOMAIN_NAME]"
click at [323, 429] on input "Emergency Contact #2: Name" at bounding box center [474, 425] width 610 height 42
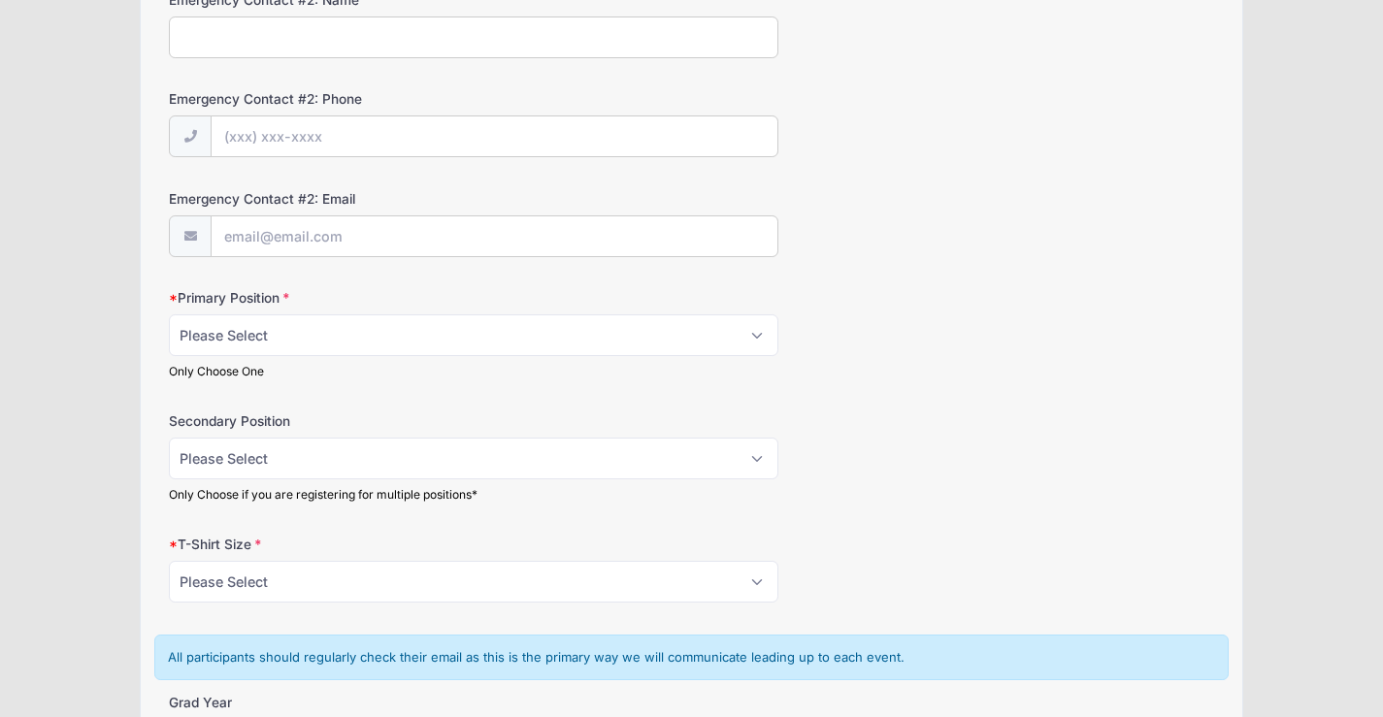
scroll to position [874, 0]
click at [251, 567] on select "Please Select YS YM YL YXL S M L XL XXL" at bounding box center [474, 581] width 610 height 42
select select "XXL"
click at [169, 560] on select "Please Select YS YM YL YXL S M L XL XXL" at bounding box center [474, 581] width 610 height 42
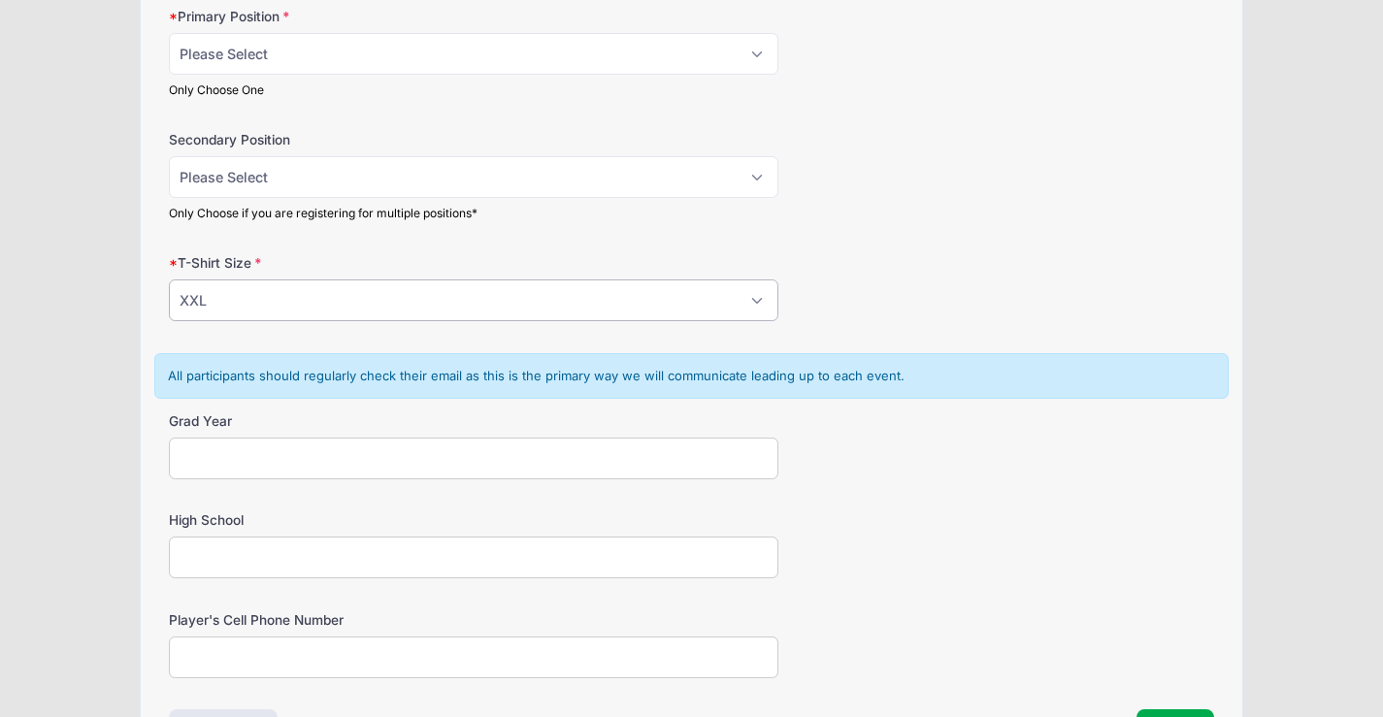
scroll to position [1165, 0]
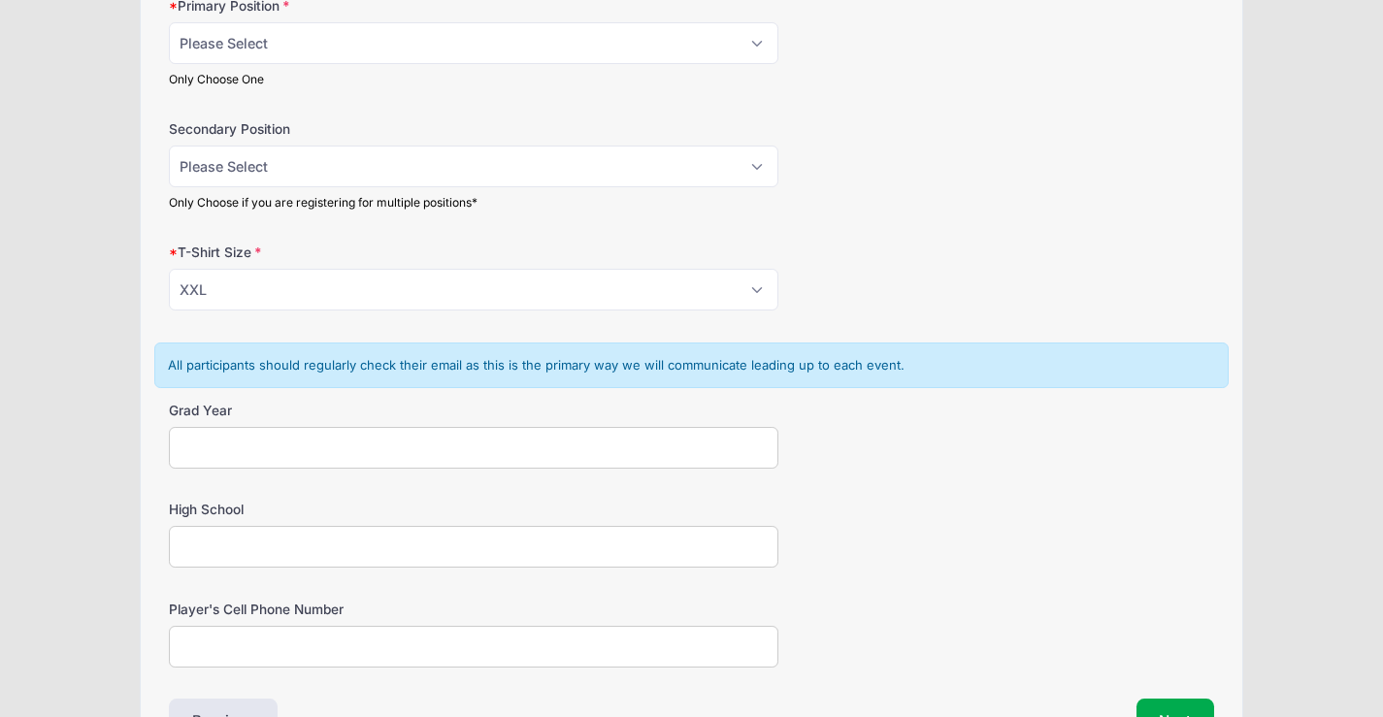
click at [246, 453] on input "Grad Year" at bounding box center [474, 448] width 610 height 42
type input "2026"
drag, startPoint x: 275, startPoint y: 516, endPoint x: 270, endPoint y: 535, distance: 20.0
click at [273, 516] on label "High School" at bounding box center [343, 509] width 349 height 19
click at [273, 526] on input "High School" at bounding box center [474, 547] width 610 height 42
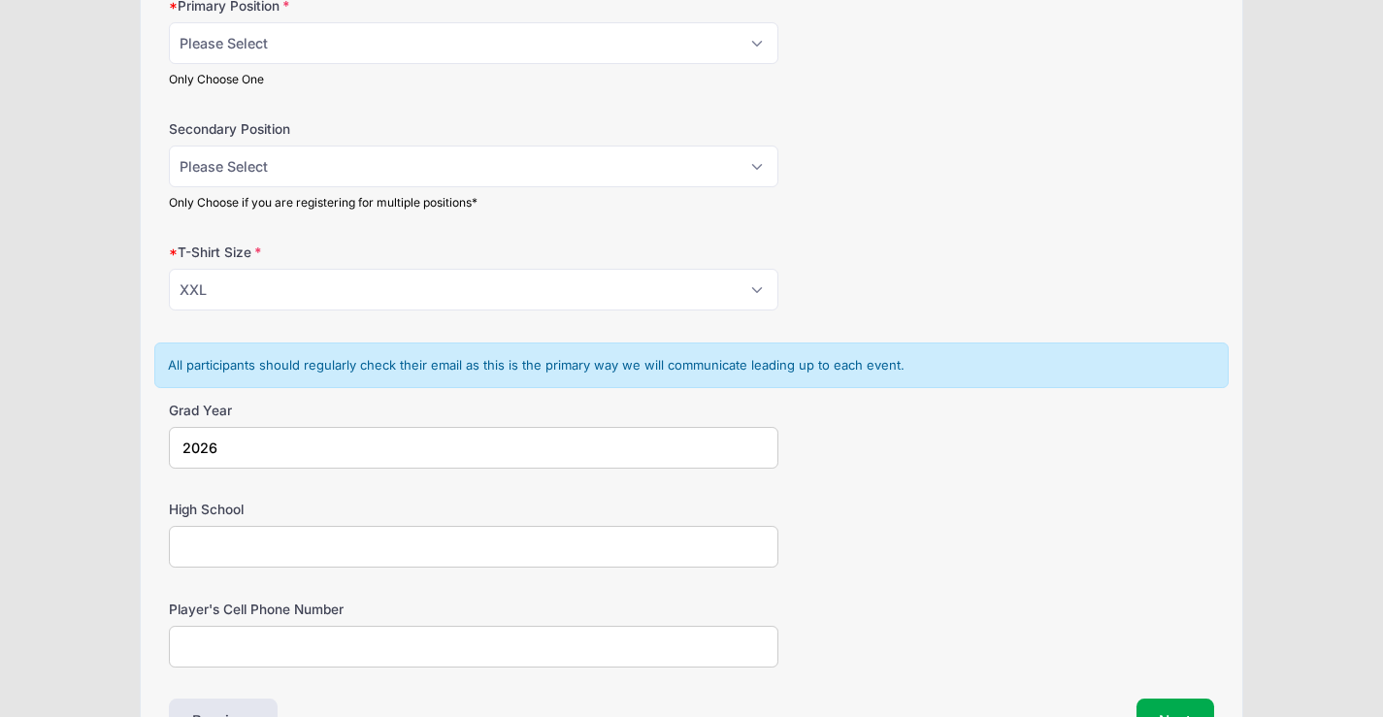
click at [269, 535] on input "High School" at bounding box center [474, 547] width 610 height 42
type input "[GEOGRAPHIC_DATA]"
drag, startPoint x: 255, startPoint y: 638, endPoint x: 283, endPoint y: 649, distance: 29.2
click at [254, 638] on input "Player's Cell Phone Number" at bounding box center [474, 647] width 610 height 42
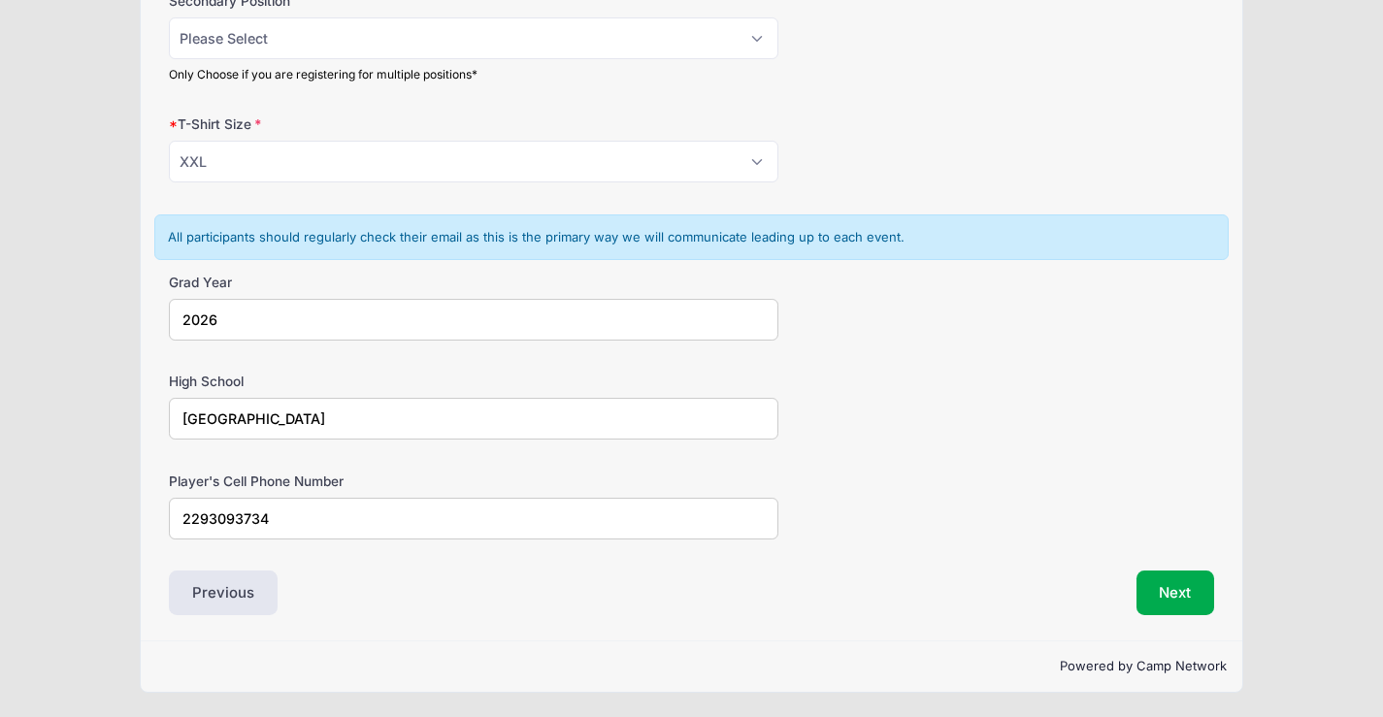
scroll to position [1294, 0]
type input "2293093734"
click at [1158, 598] on button "Next" at bounding box center [1176, 592] width 79 height 45
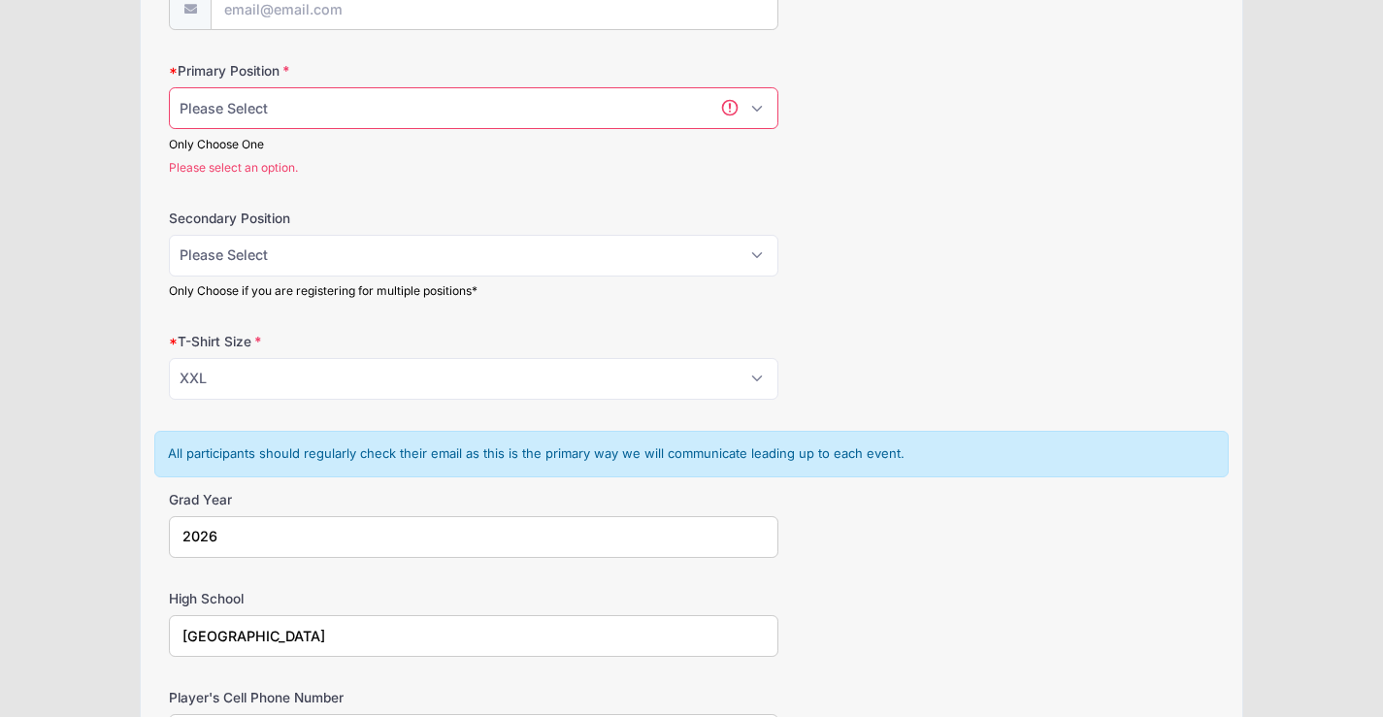
scroll to position [1061, 0]
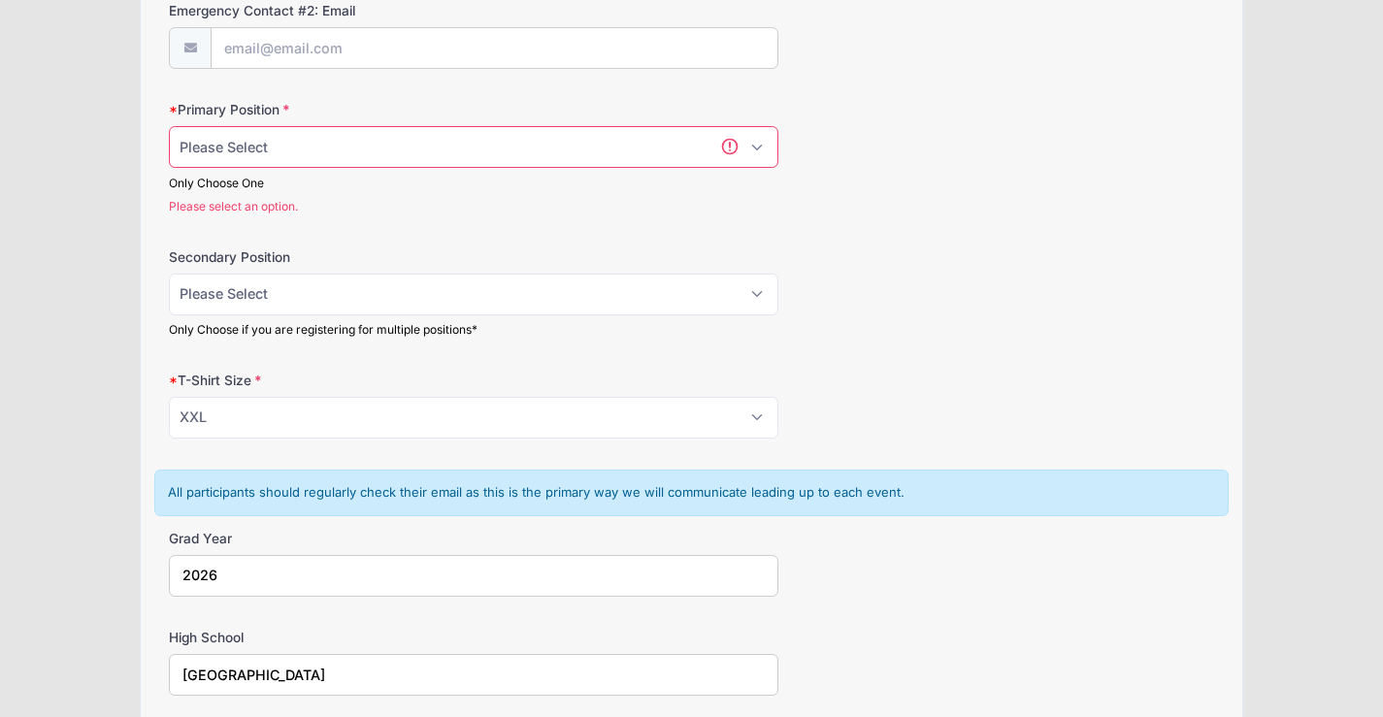
click at [760, 153] on select "Please Select RHP LHP C 1B 2B 3B SS OF" at bounding box center [474, 147] width 610 height 42
select select "1B"
click at [169, 126] on select "Please Select RHP LHP C 1B 2B 3B SS OF" at bounding box center [474, 147] width 610 height 42
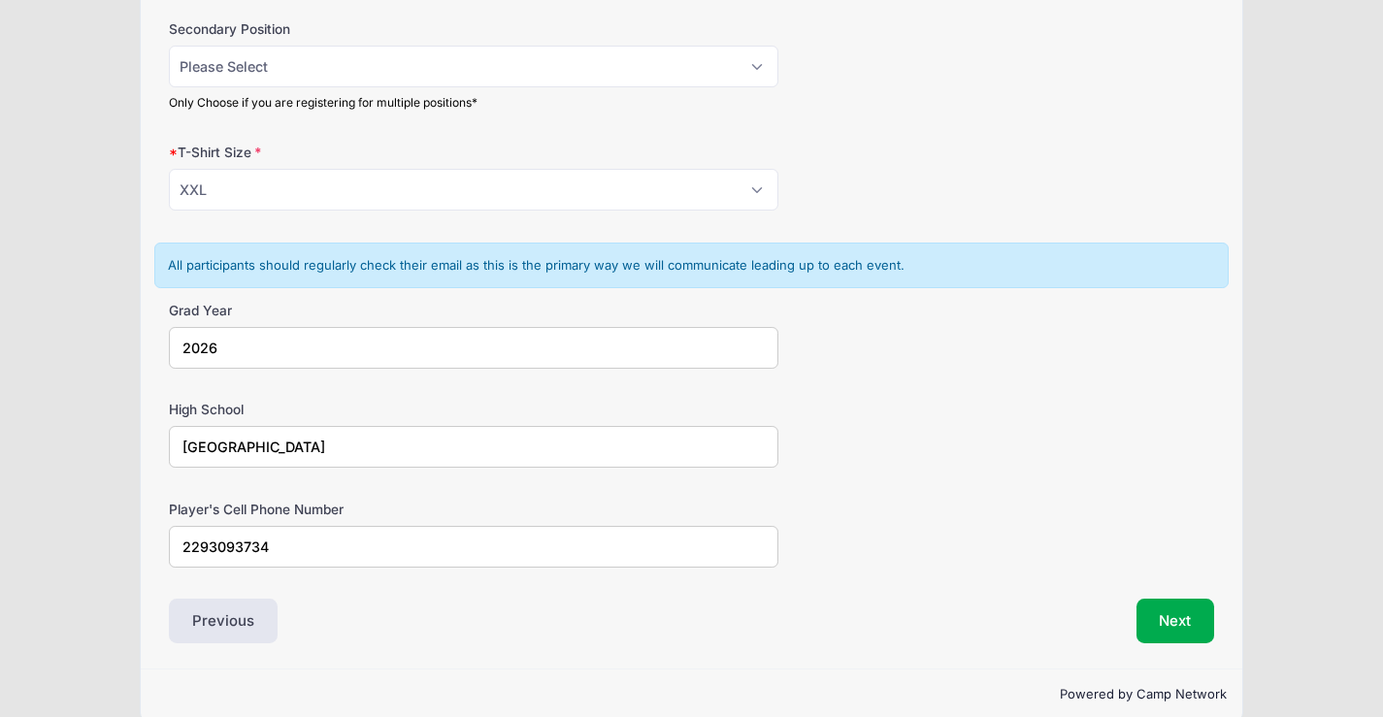
scroll to position [1294, 0]
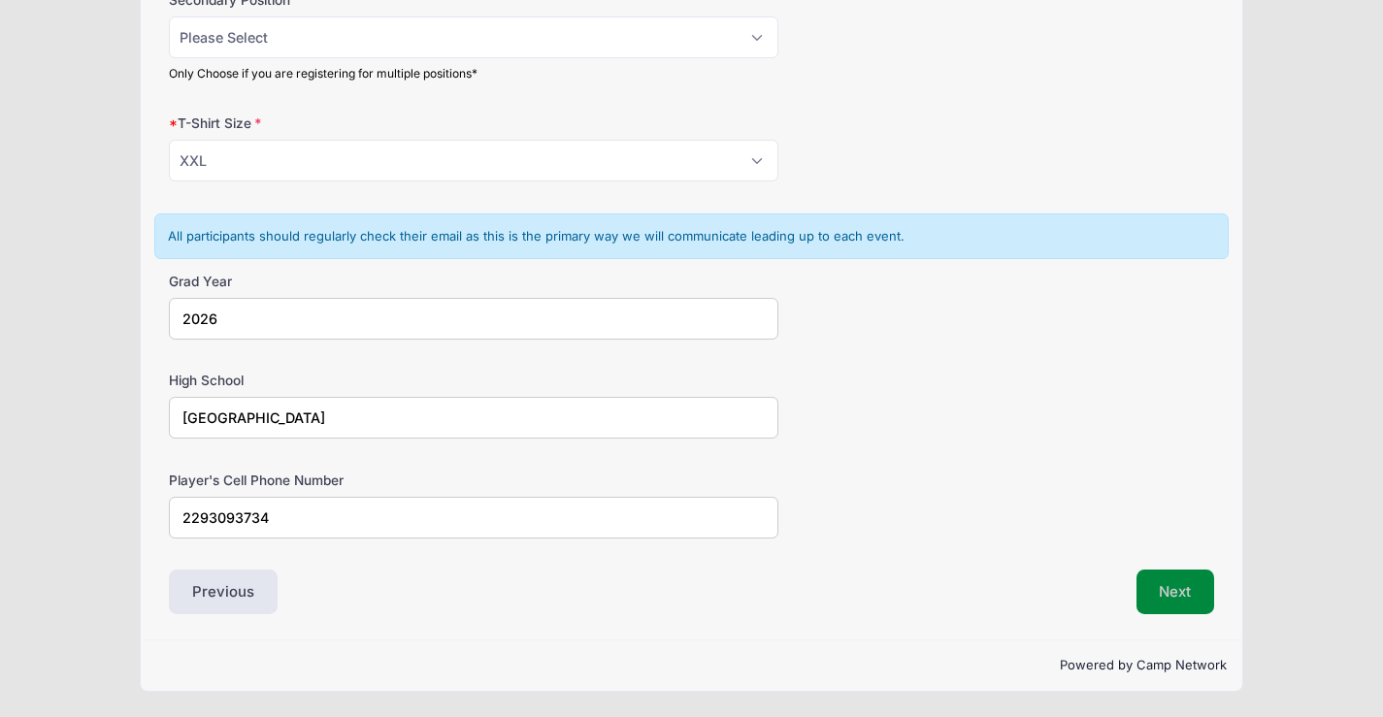
click at [1185, 596] on button "Next" at bounding box center [1176, 592] width 79 height 45
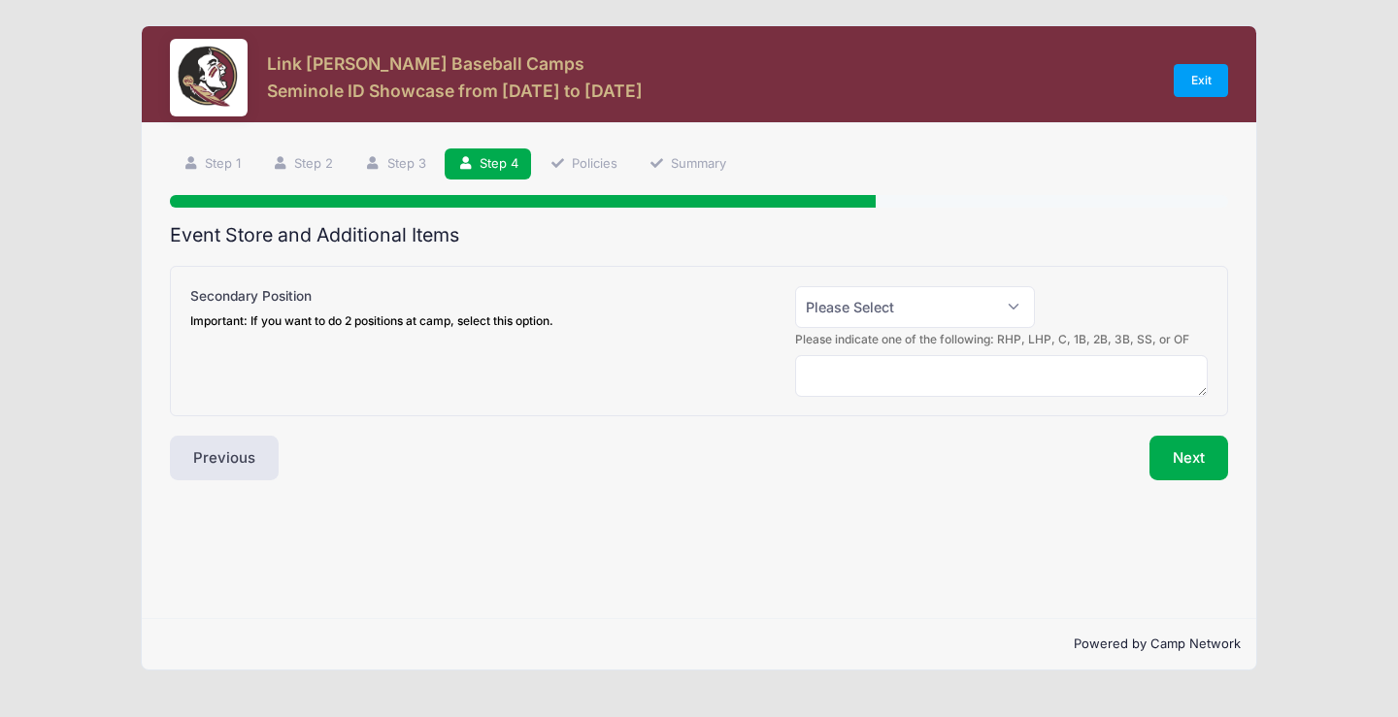
scroll to position [0, 0]
click at [1014, 309] on select "Please Select Yes (+$50.00) No" at bounding box center [915, 307] width 241 height 42
drag, startPoint x: 899, startPoint y: 509, endPoint x: 944, endPoint y: 499, distance: 45.7
click at [903, 506] on div "Step 4 /7 Step 1 Step 2 Step 3 Step 4 Policies Summary Participant Information …" at bounding box center [699, 371] width 1115 height 496
drag, startPoint x: 1199, startPoint y: 459, endPoint x: 1199, endPoint y: 476, distance: 16.5
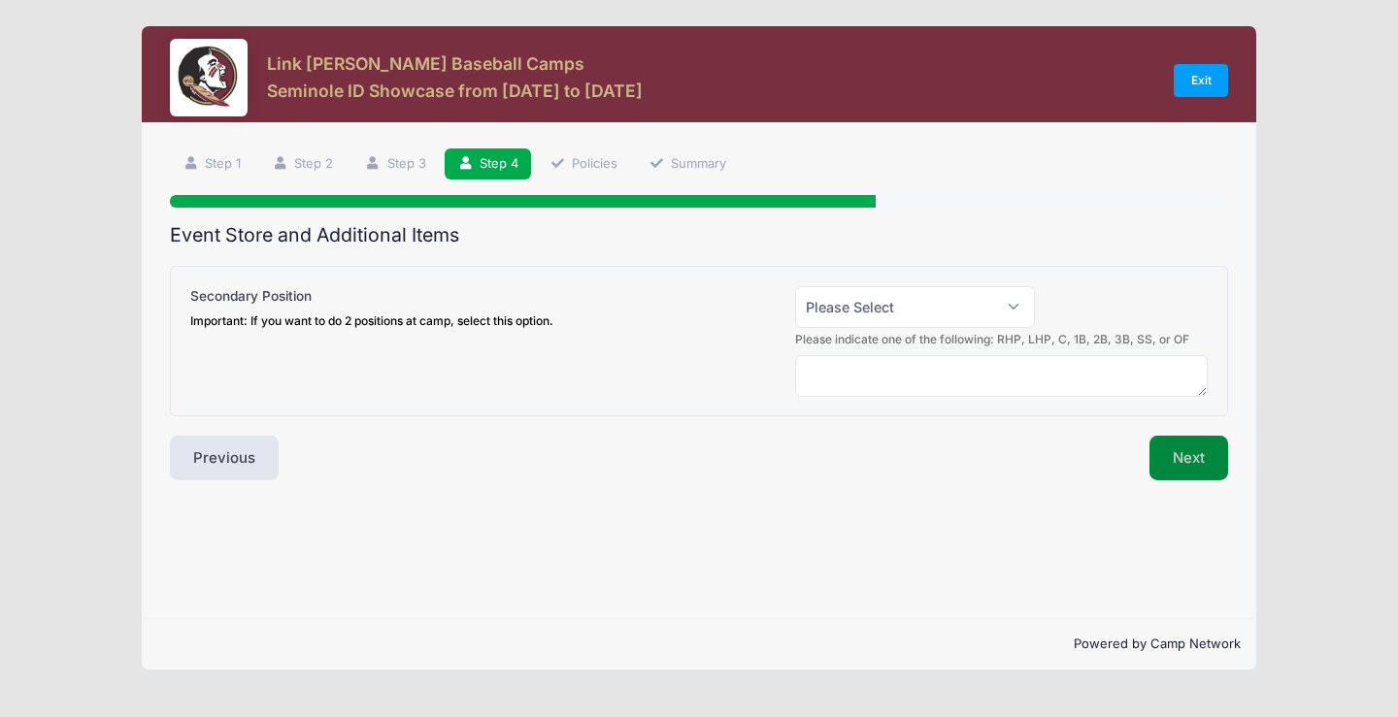
click at [1199, 469] on button "Next" at bounding box center [1188, 458] width 79 height 45
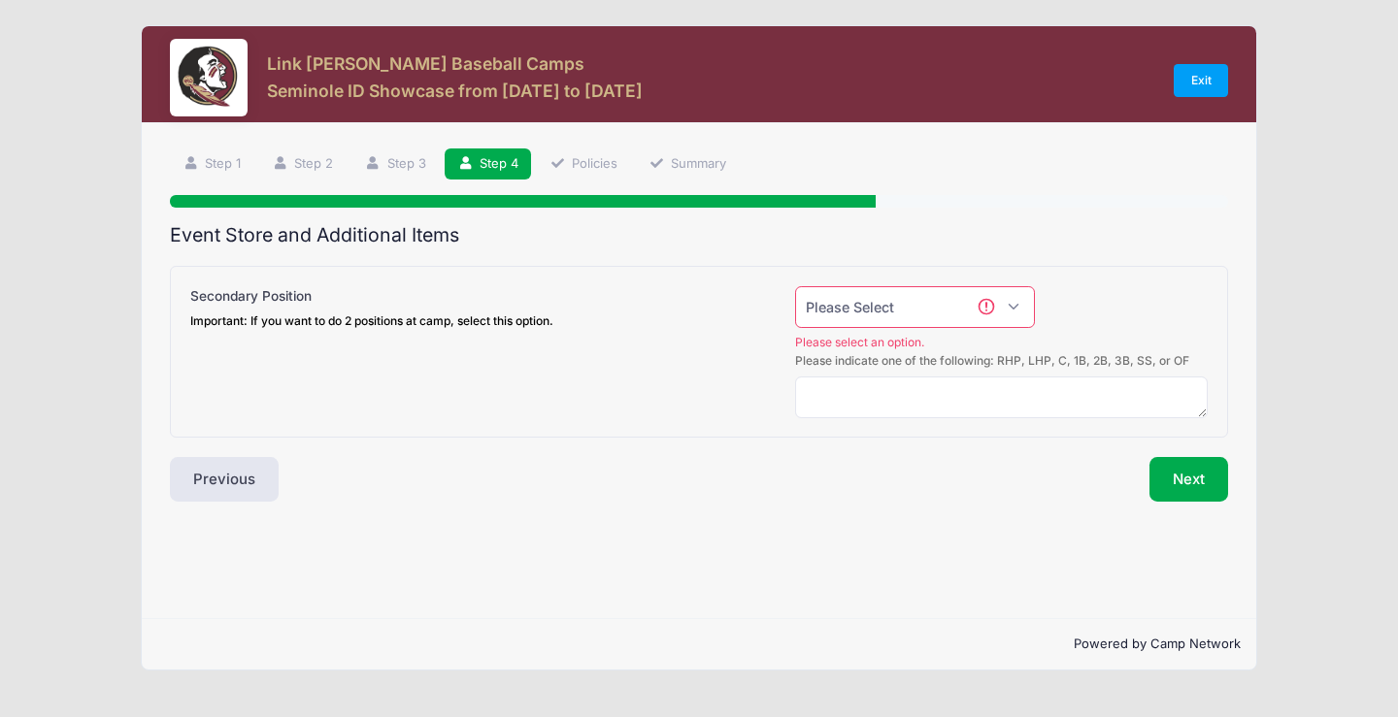
click at [1009, 302] on select "Please Select Yes (+$50.00) No" at bounding box center [915, 307] width 241 height 42
select select "0"
click at [795, 286] on select "Please Select Yes (+$50.00) No" at bounding box center [915, 307] width 241 height 42
